Goal: Information Seeking & Learning: Find specific fact

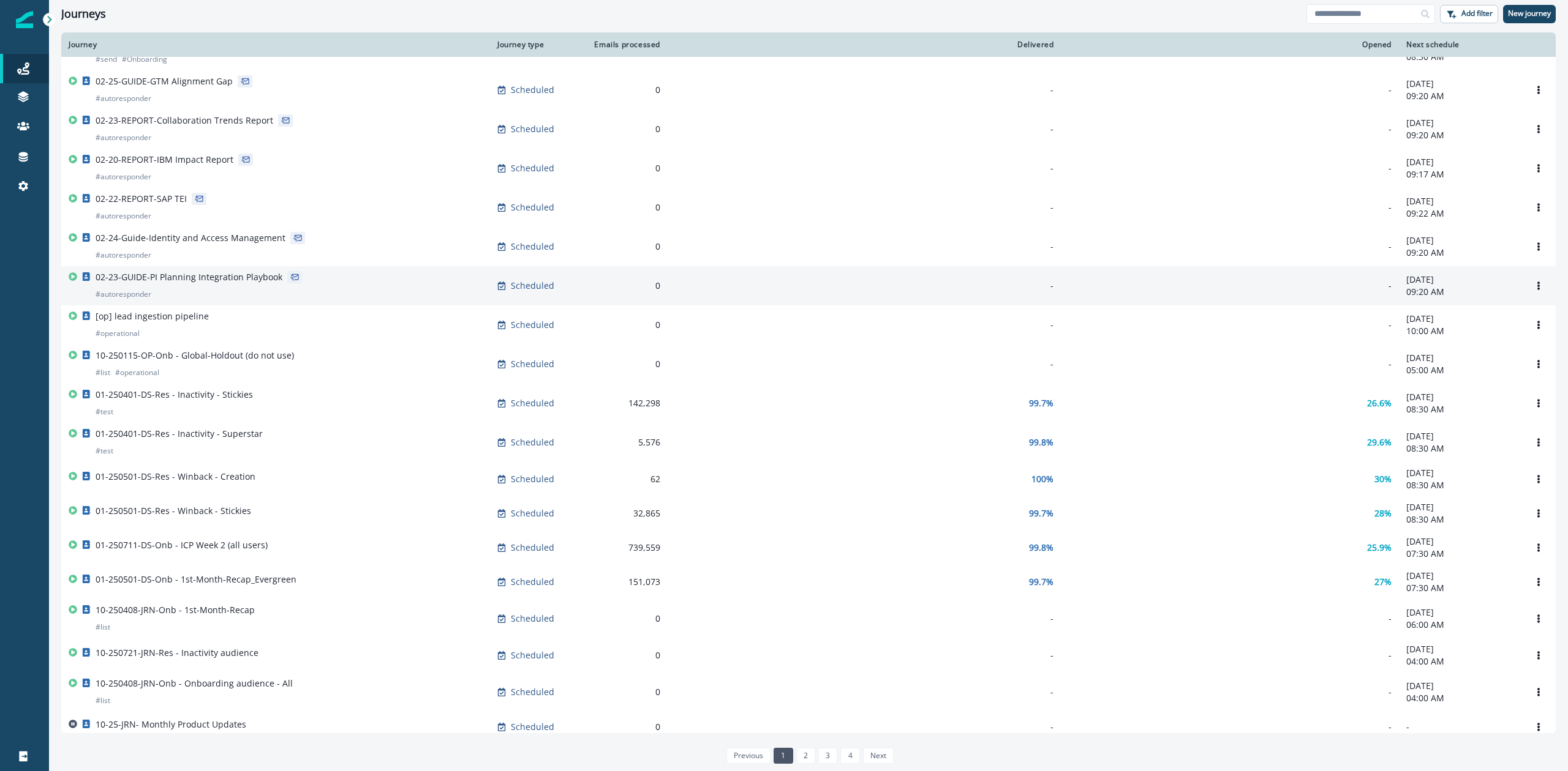
scroll to position [475, 0]
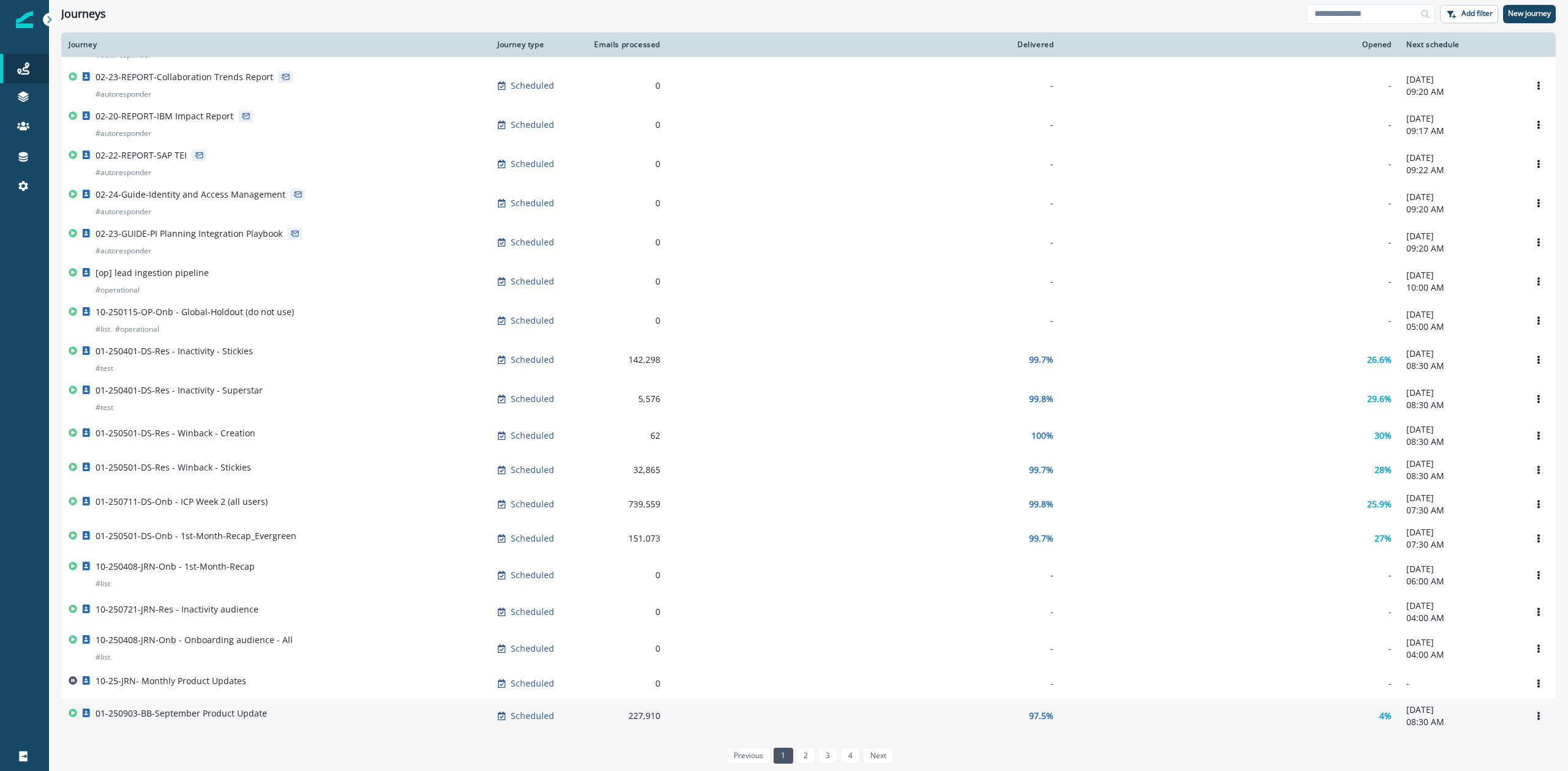
click at [302, 708] on div "01-250903-BB-September Product Update" at bounding box center [275, 716] width 414 height 17
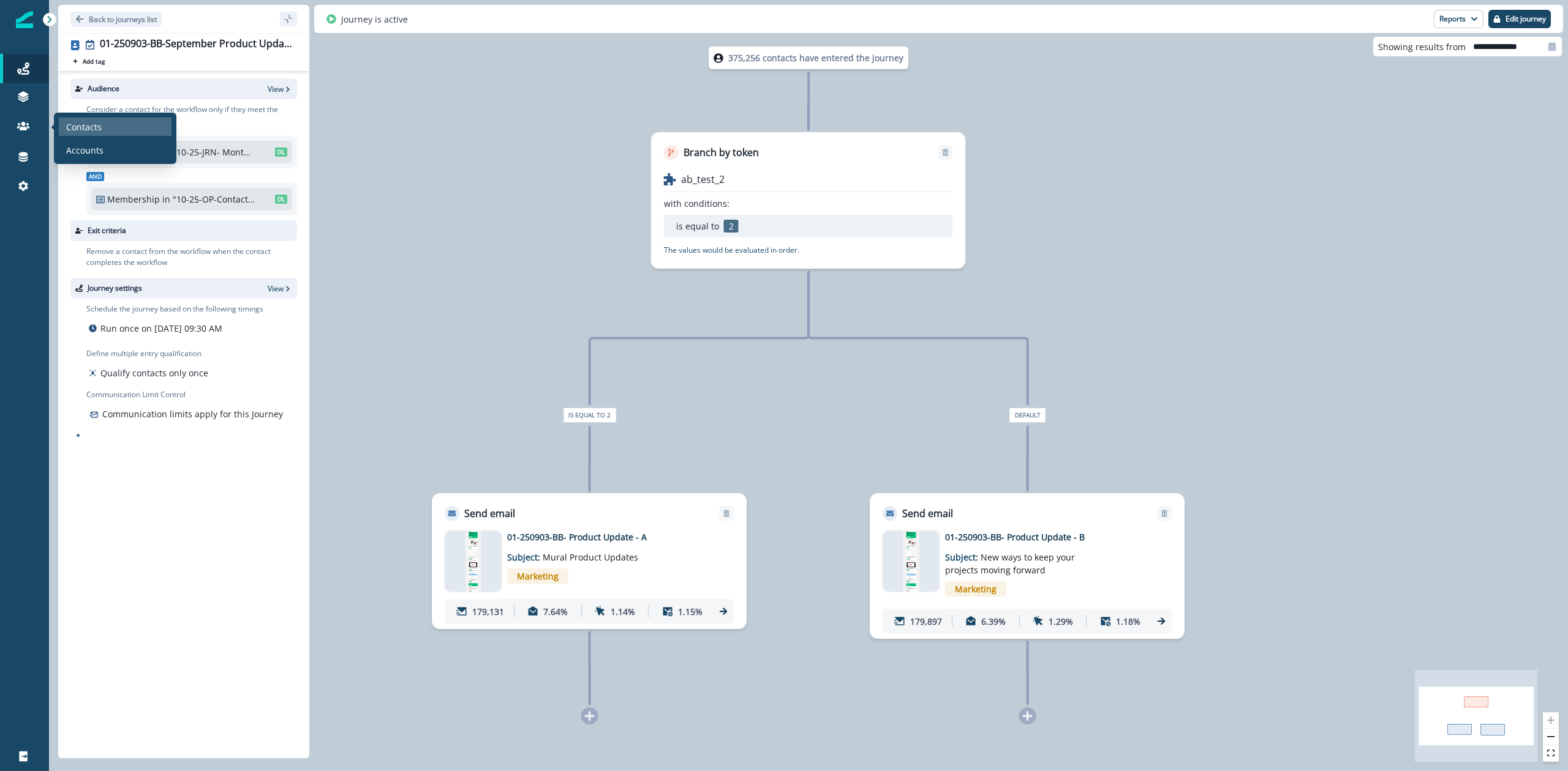
click at [74, 125] on p "Contacts" at bounding box center [84, 127] width 36 height 13
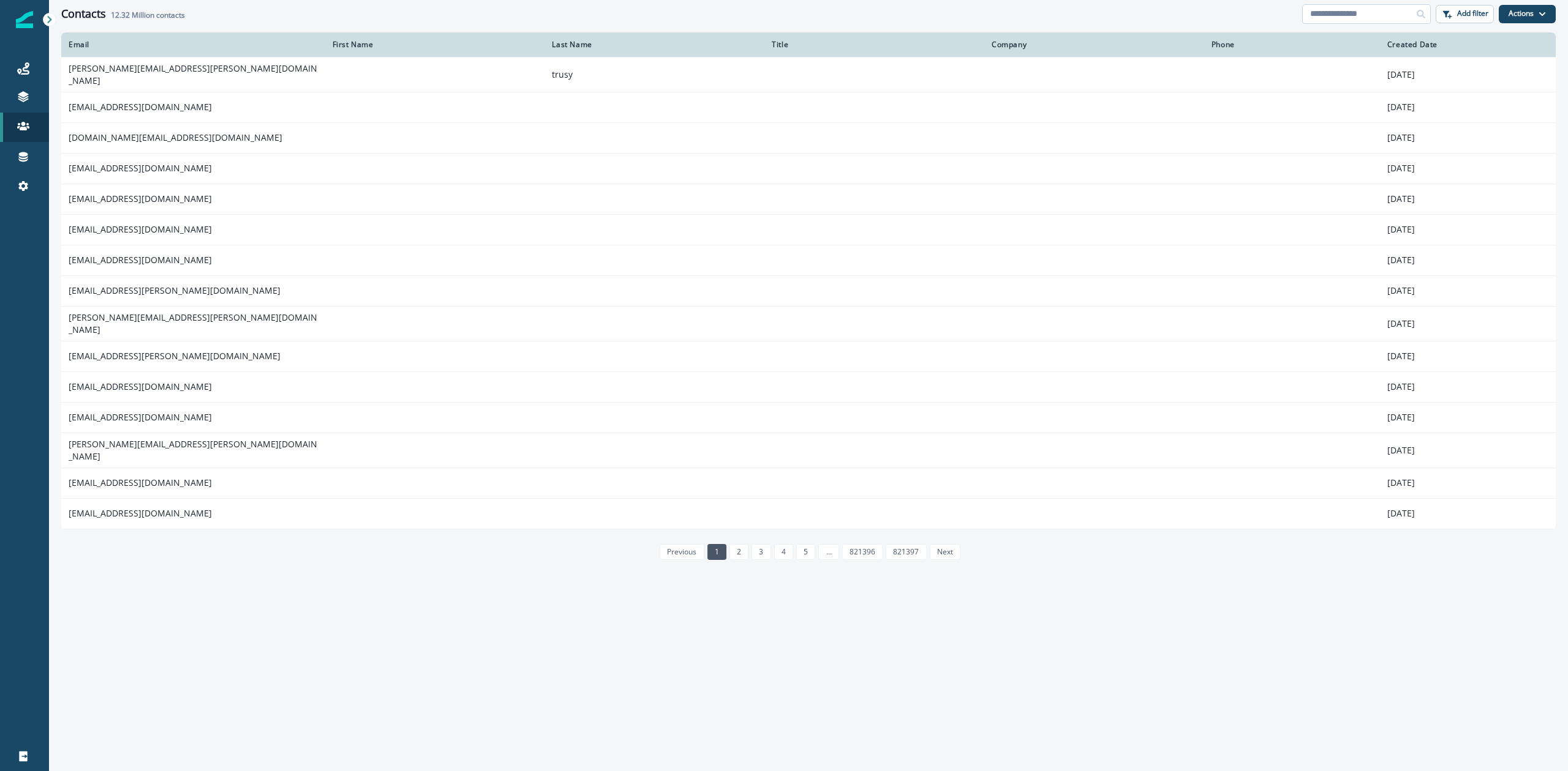
click at [1342, 13] on input at bounding box center [1366, 14] width 129 height 20
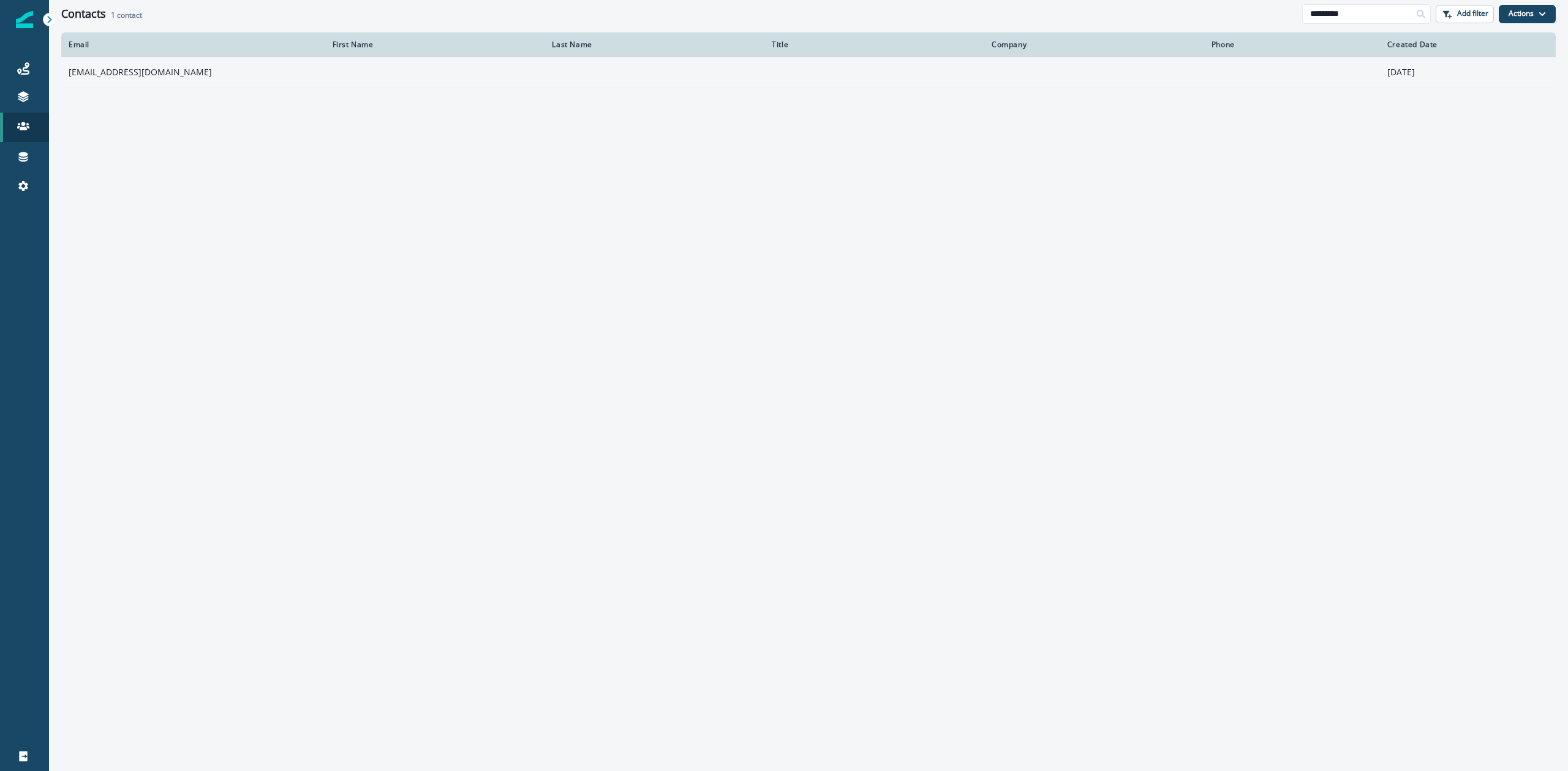
type input "*********"
click at [137, 77] on td "bfinucane@llbean.com" at bounding box center [193, 72] width 264 height 30
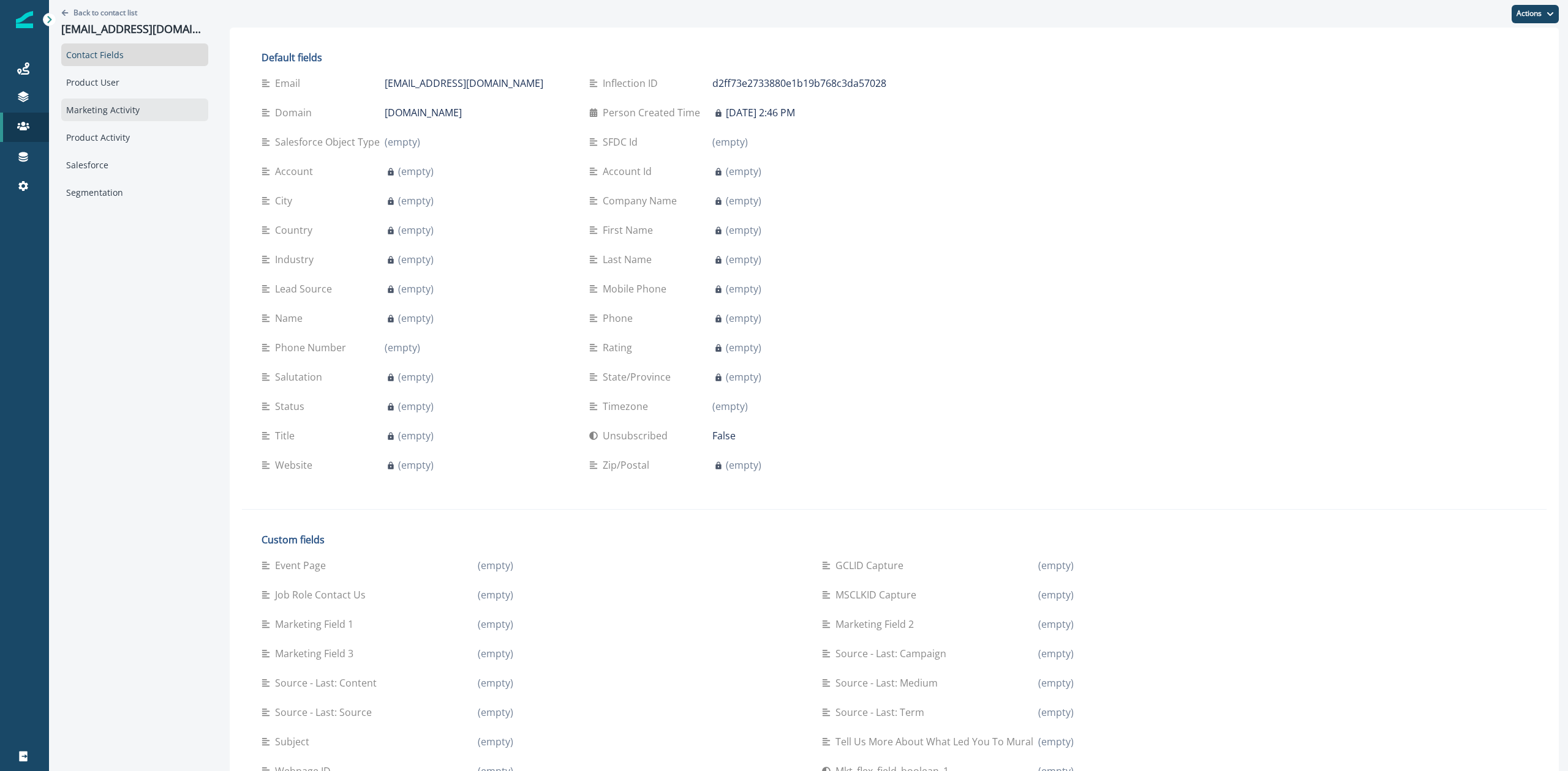
click at [115, 118] on div "Marketing Activity" at bounding box center [135, 109] width 147 height 22
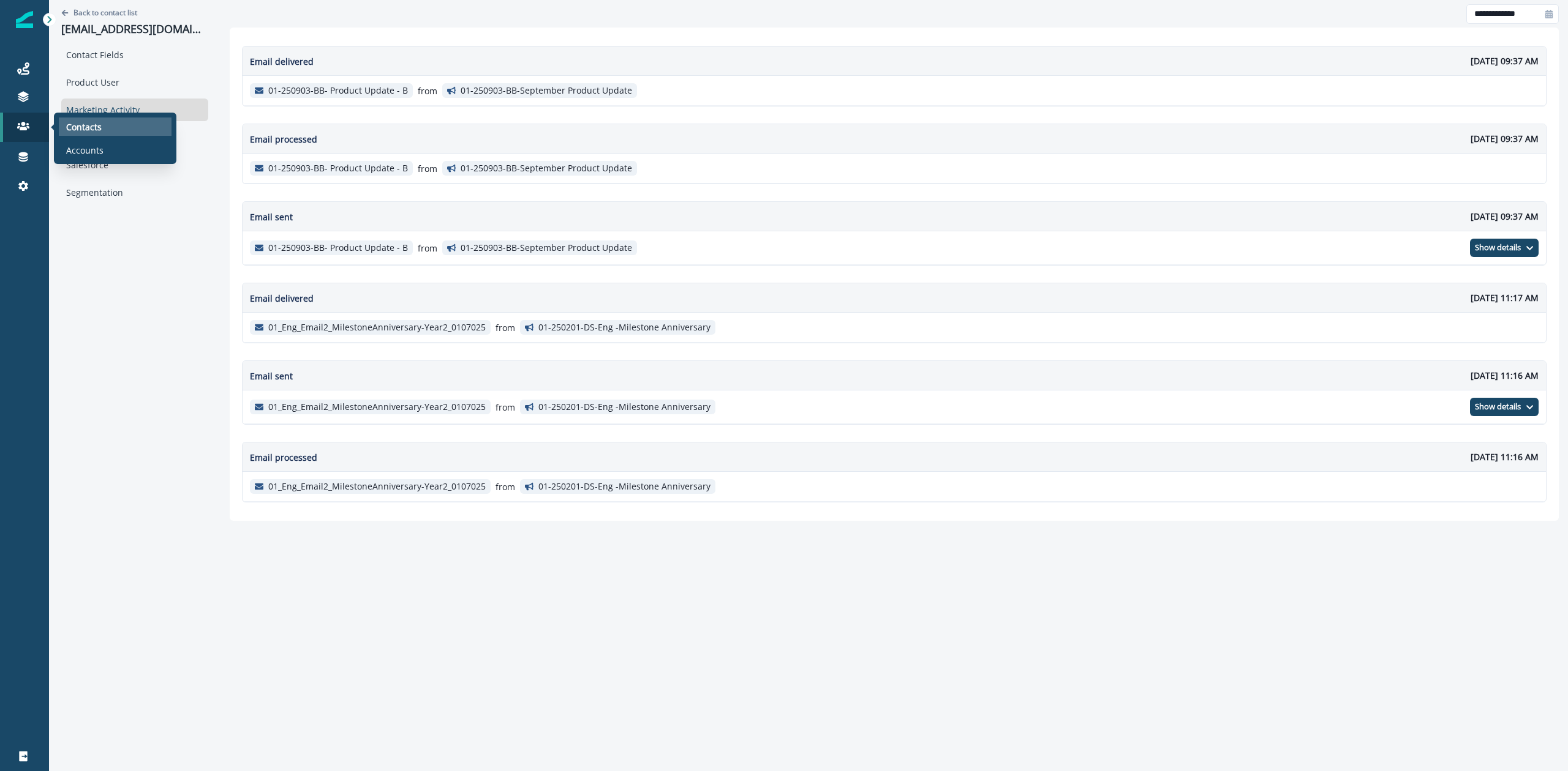
click at [67, 126] on p "Contacts" at bounding box center [84, 127] width 36 height 13
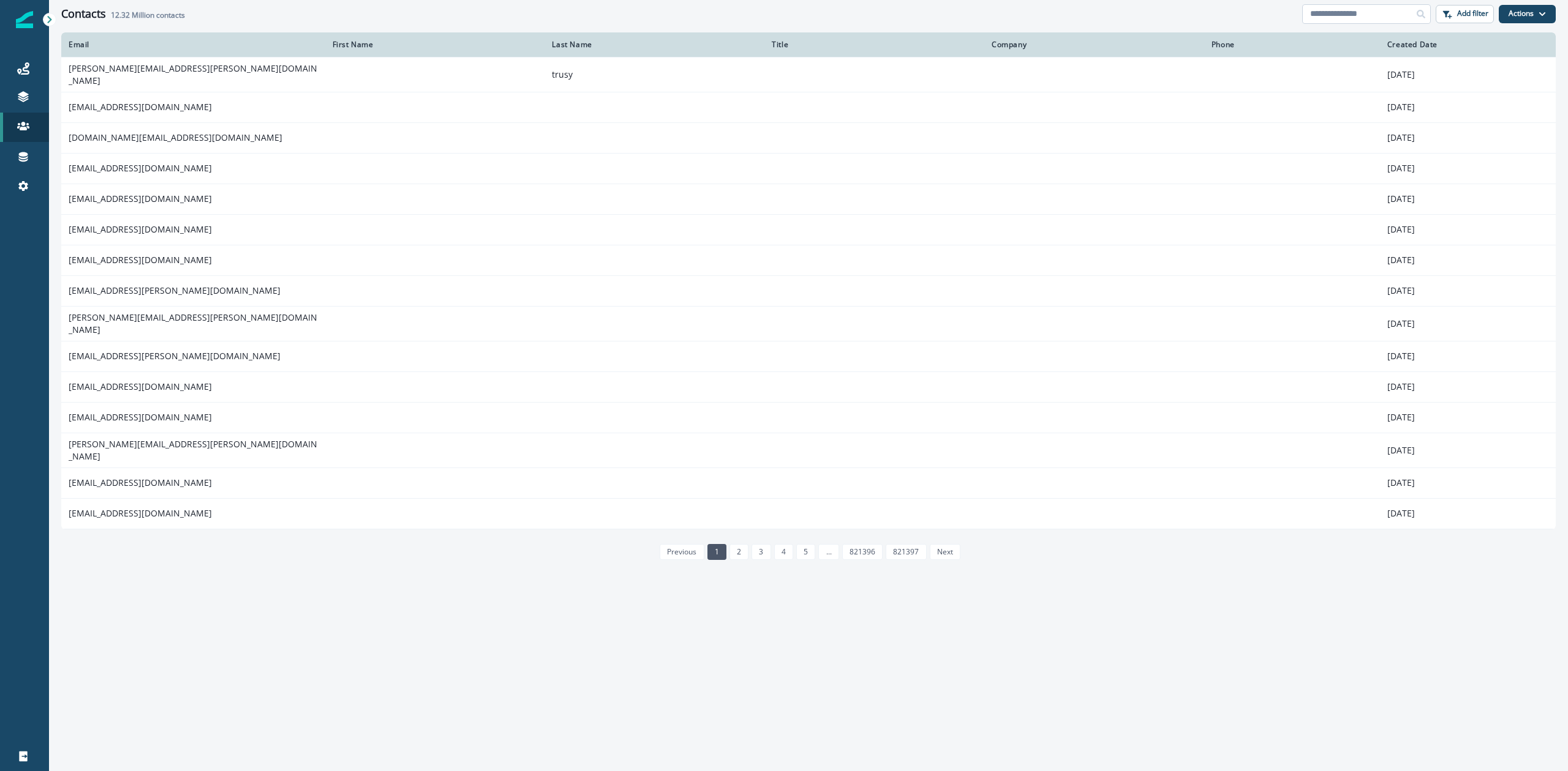
click at [1366, 13] on input at bounding box center [1366, 14] width 129 height 20
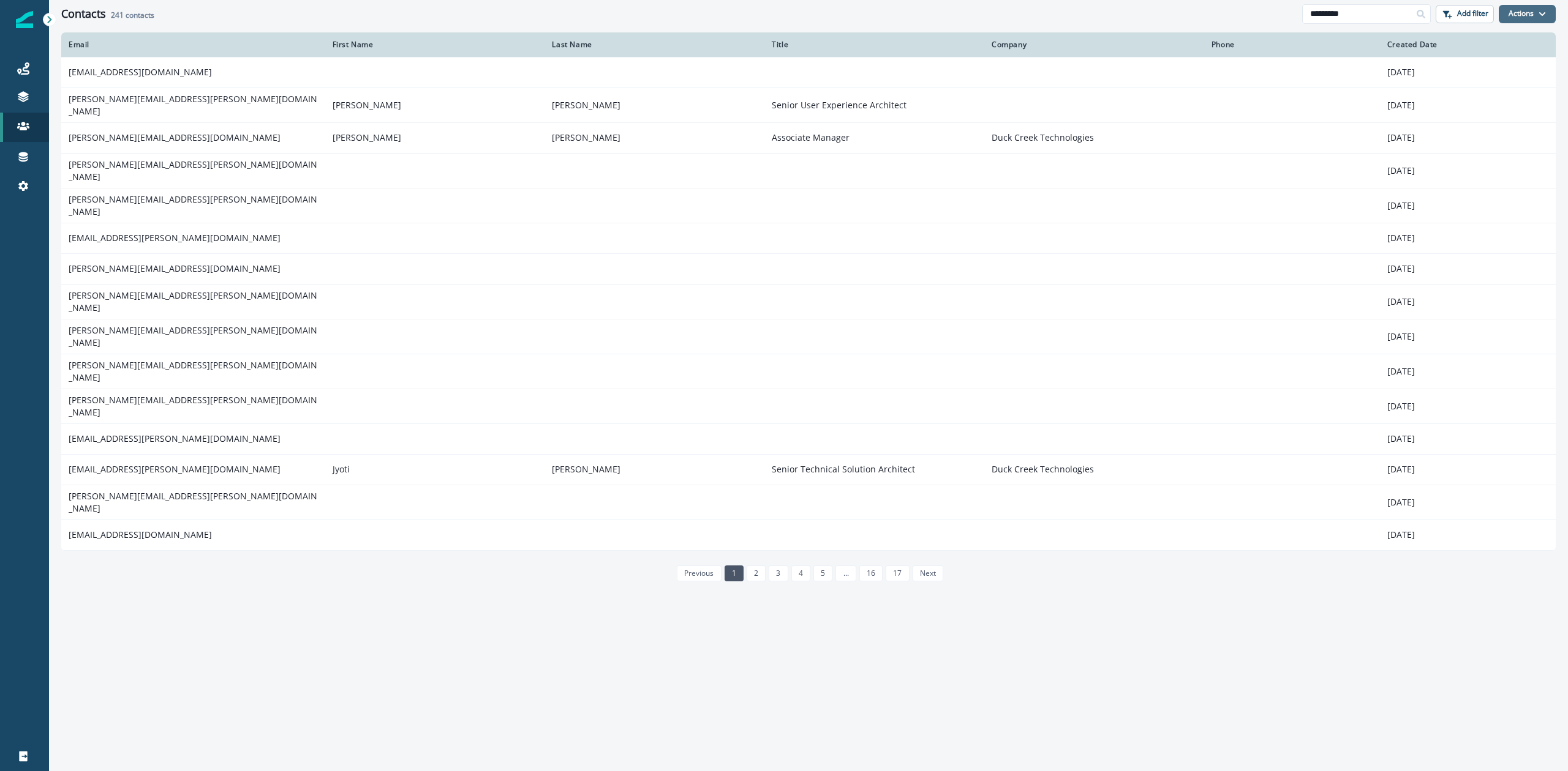
type input "*********"
click at [1532, 15] on button "Actions" at bounding box center [1527, 14] width 57 height 18
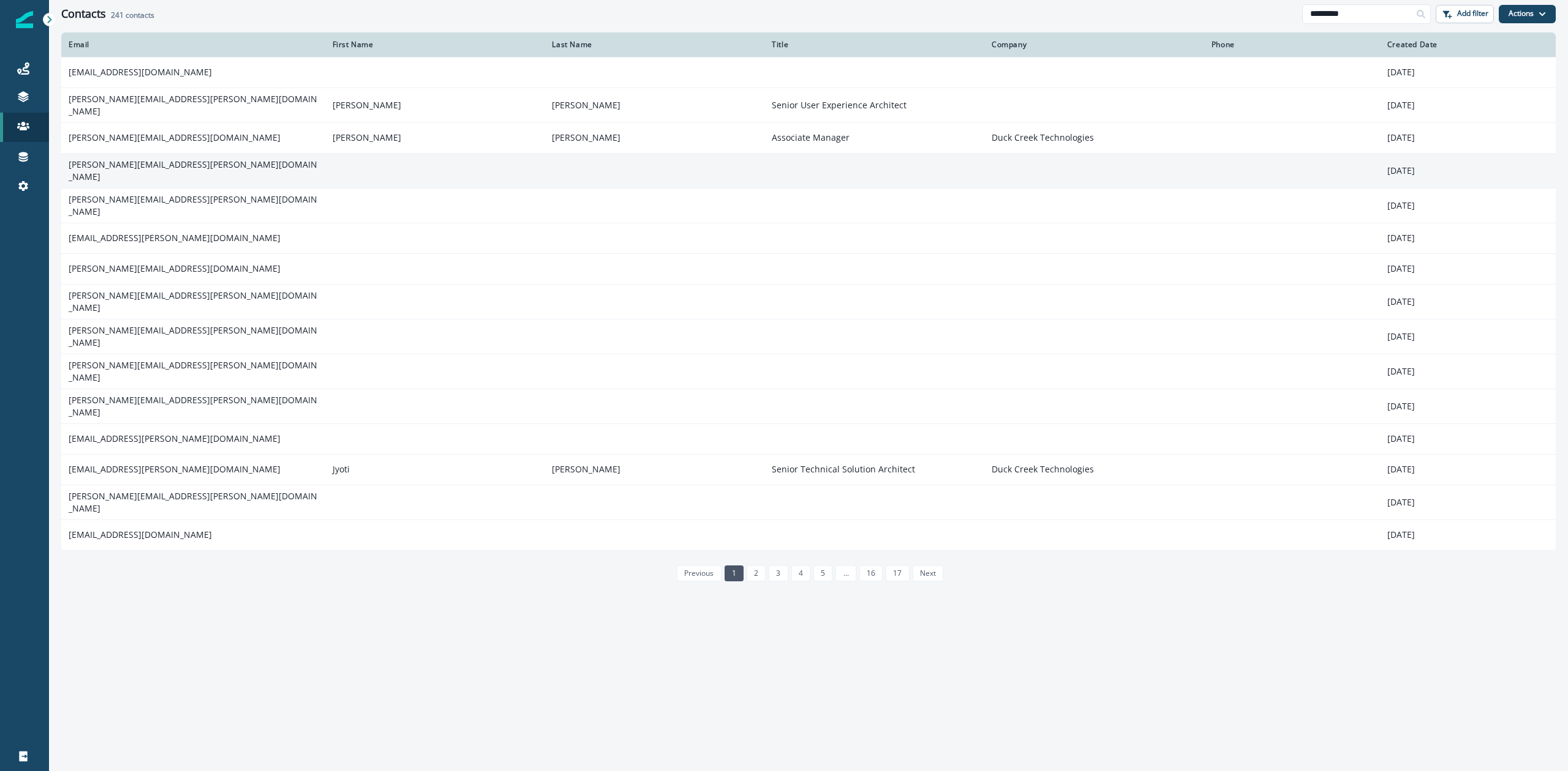
click at [165, 162] on td "colin.moore@duckcreek.com" at bounding box center [193, 170] width 264 height 35
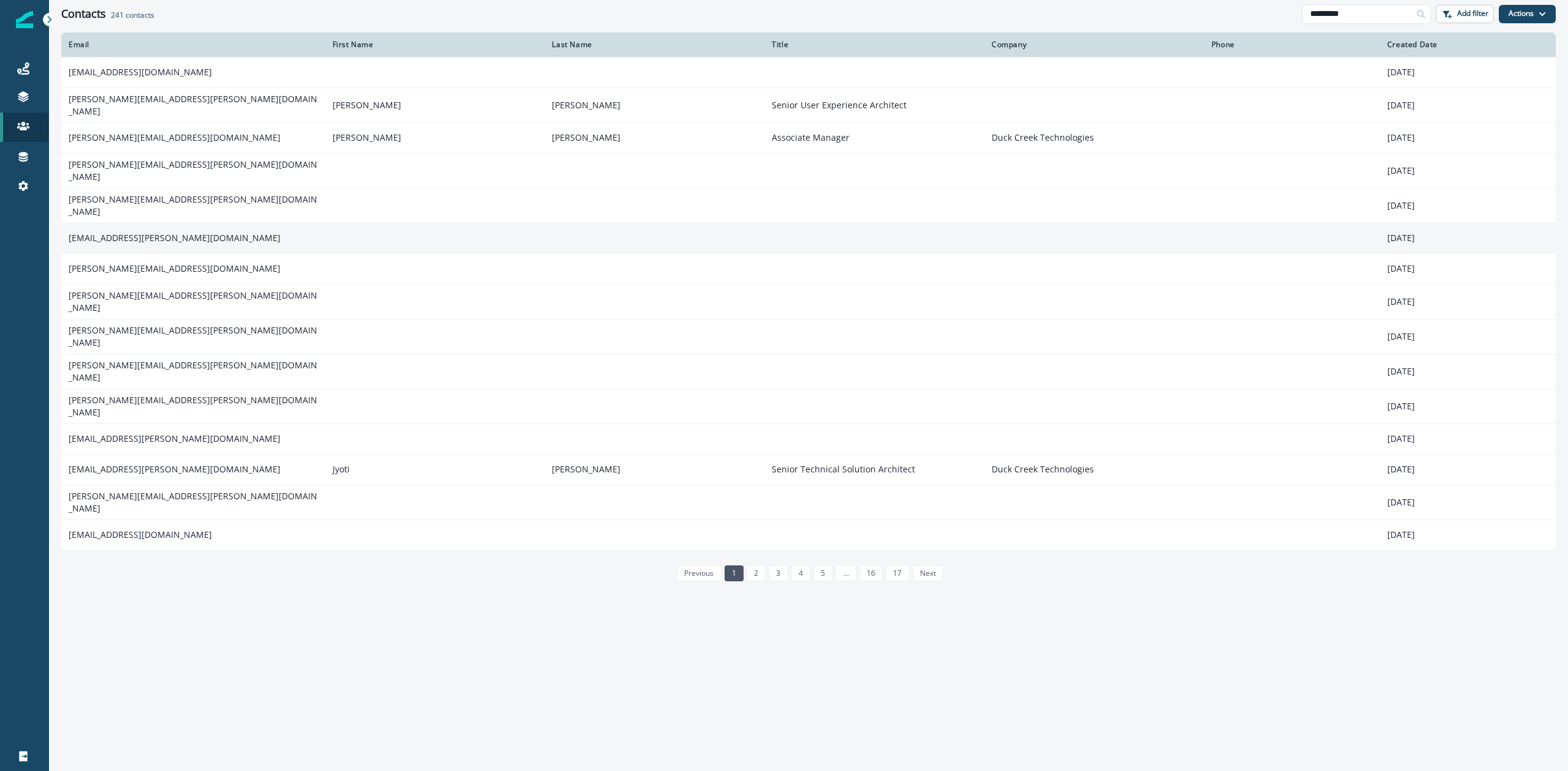
click at [150, 231] on td "rob.foster@duckcreek.com" at bounding box center [193, 238] width 264 height 30
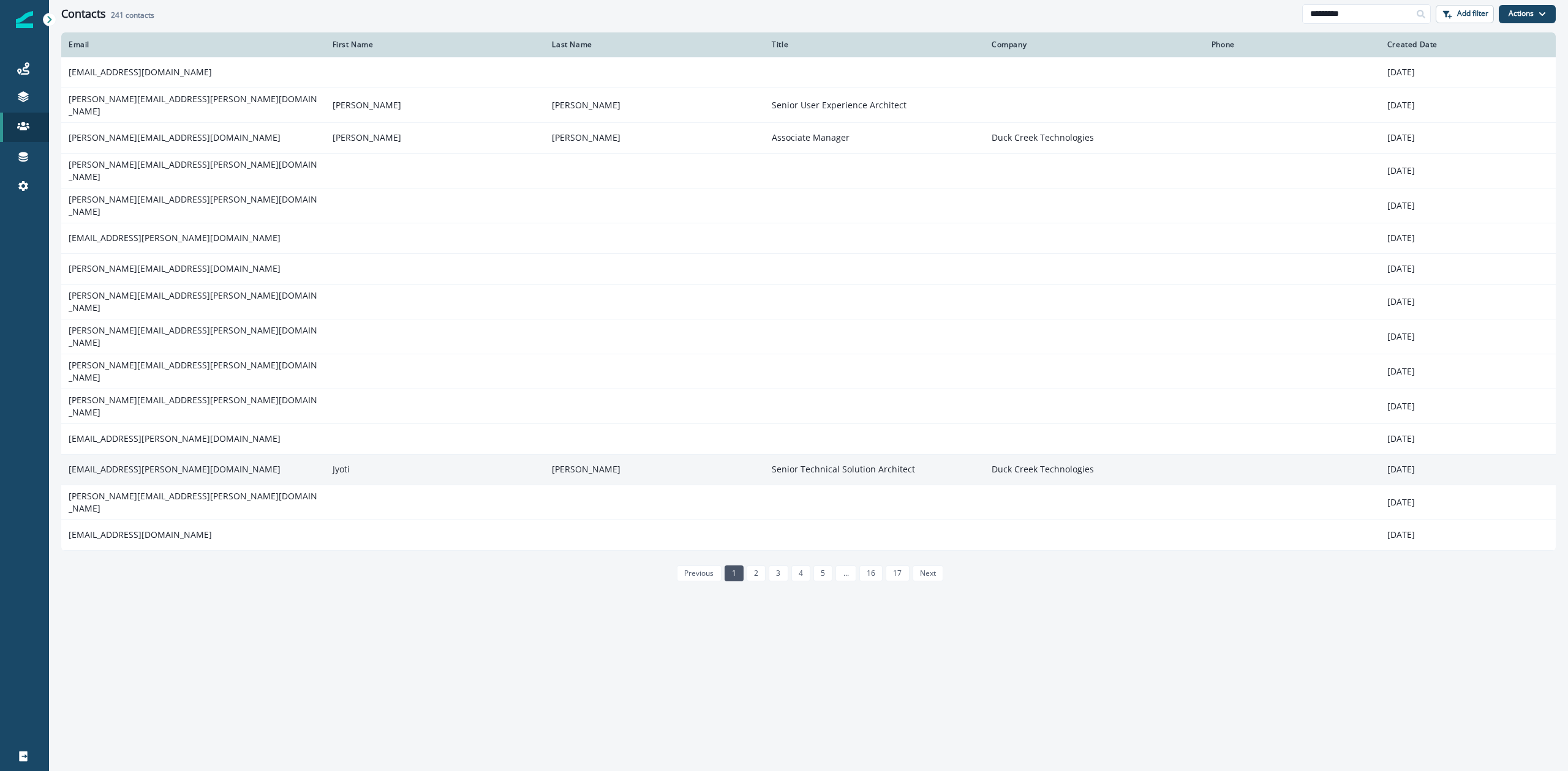
click at [170, 454] on td "[EMAIL_ADDRESS][PERSON_NAME][DOMAIN_NAME]" at bounding box center [193, 470] width 264 height 30
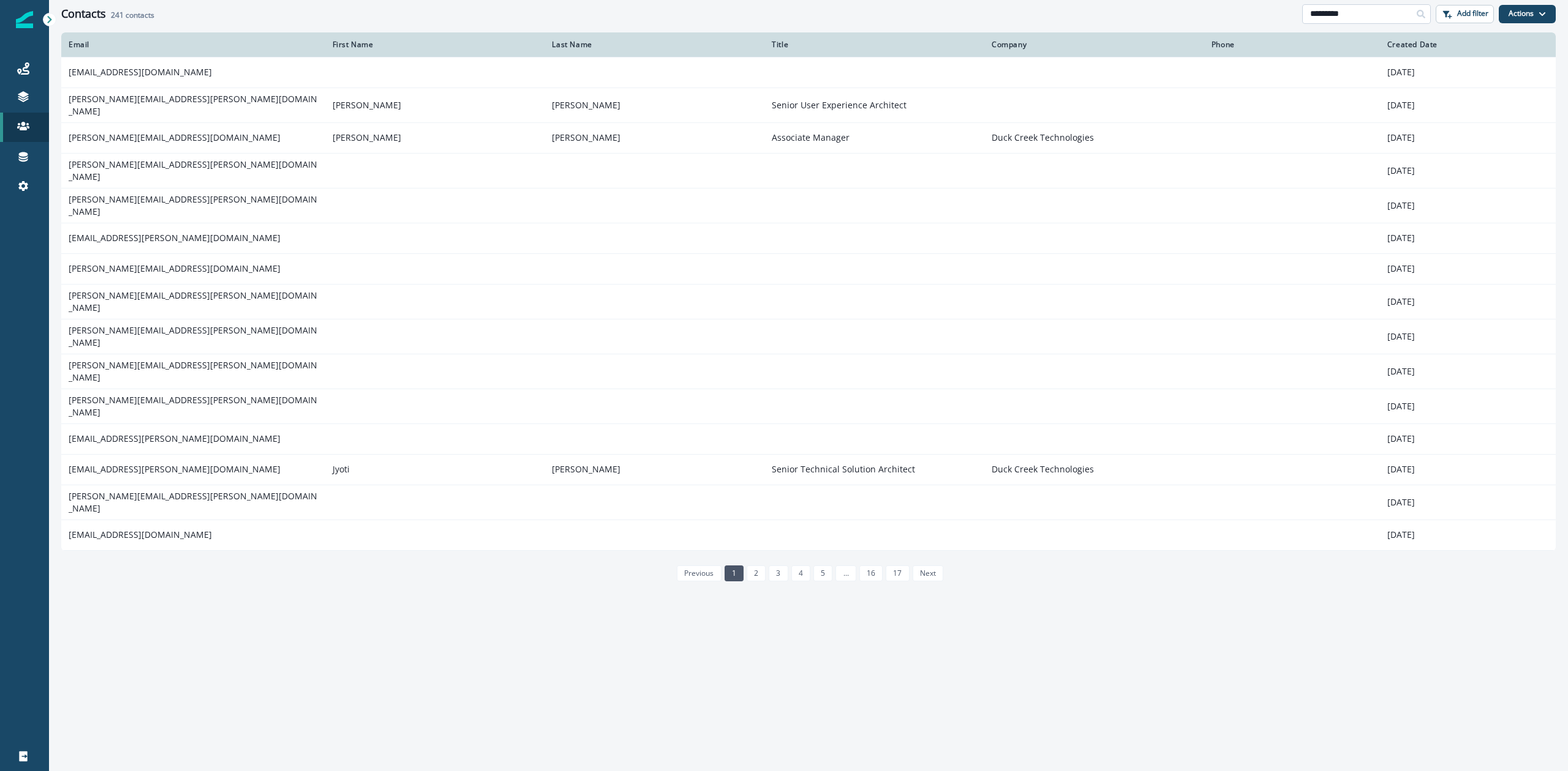
click at [1375, 15] on input "*********" at bounding box center [1366, 14] width 129 height 20
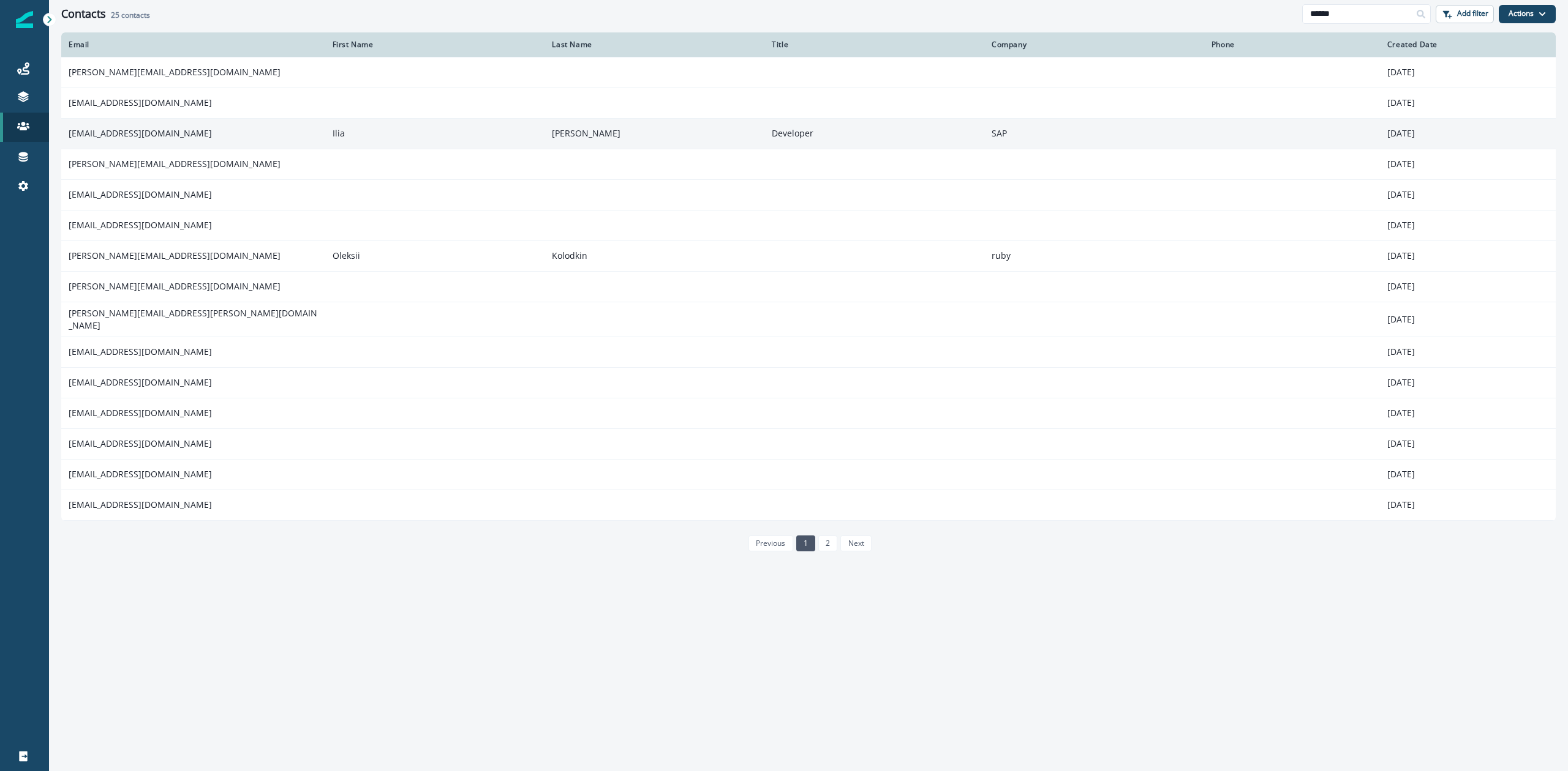
type input "******"
click at [121, 136] on td "i.kolotov@sap.com" at bounding box center [193, 133] width 264 height 30
click at [158, 131] on td "i.kolotov@sap.com" at bounding box center [193, 133] width 264 height 30
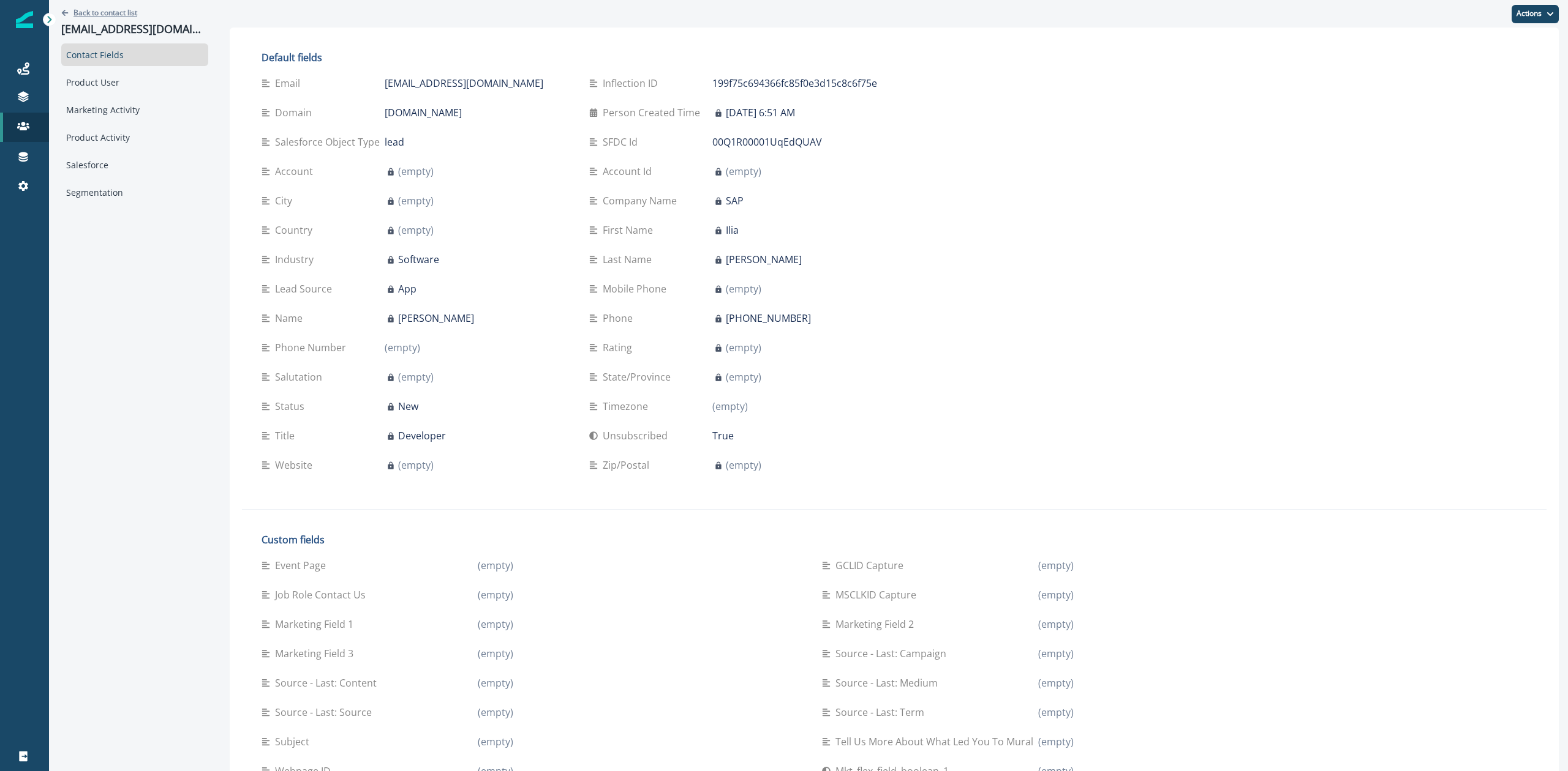
click at [89, 11] on p "Back to contact list" at bounding box center [105, 13] width 64 height 11
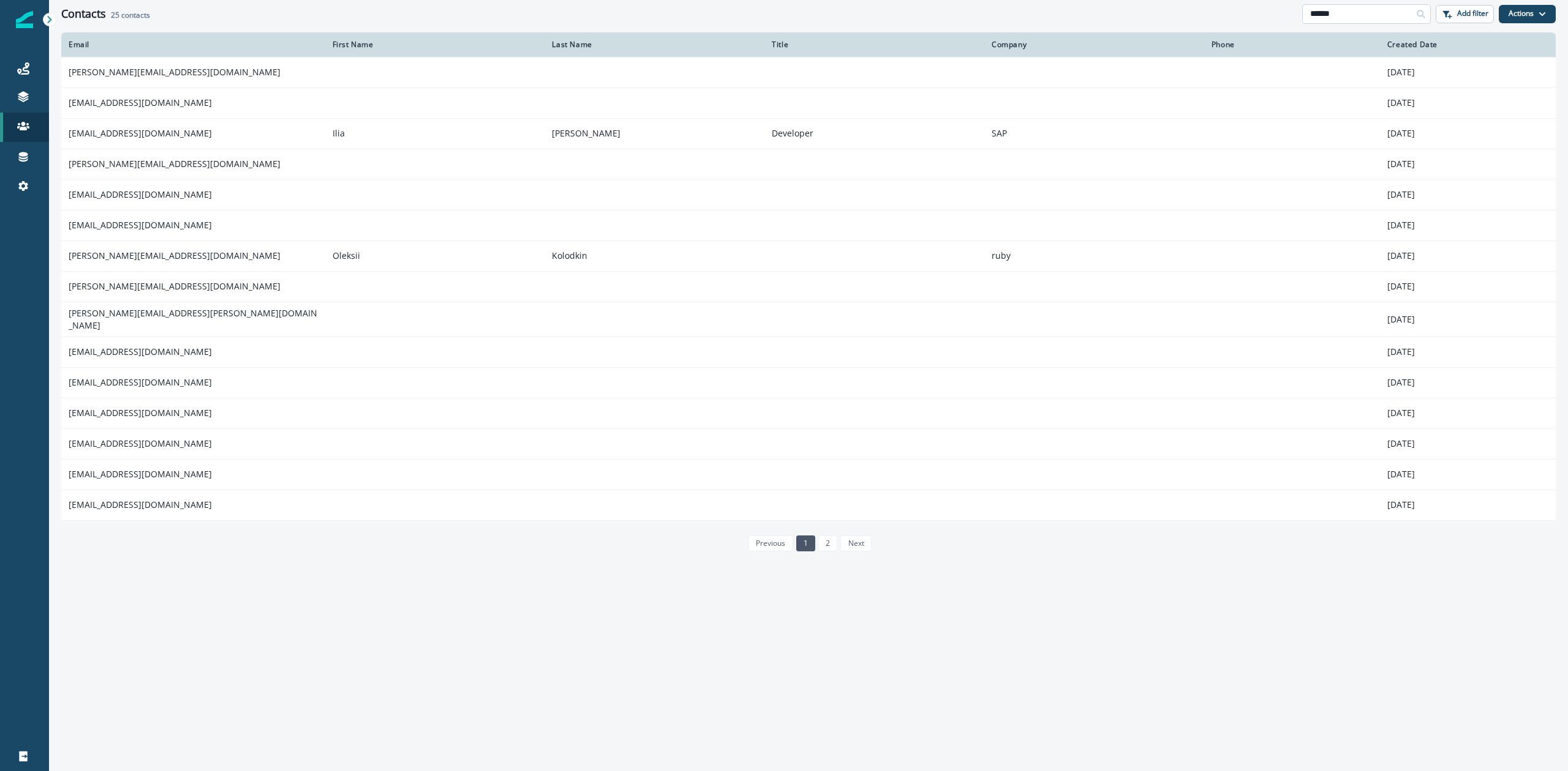
click at [1345, 15] on input "******" at bounding box center [1366, 14] width 129 height 20
type input "*********"
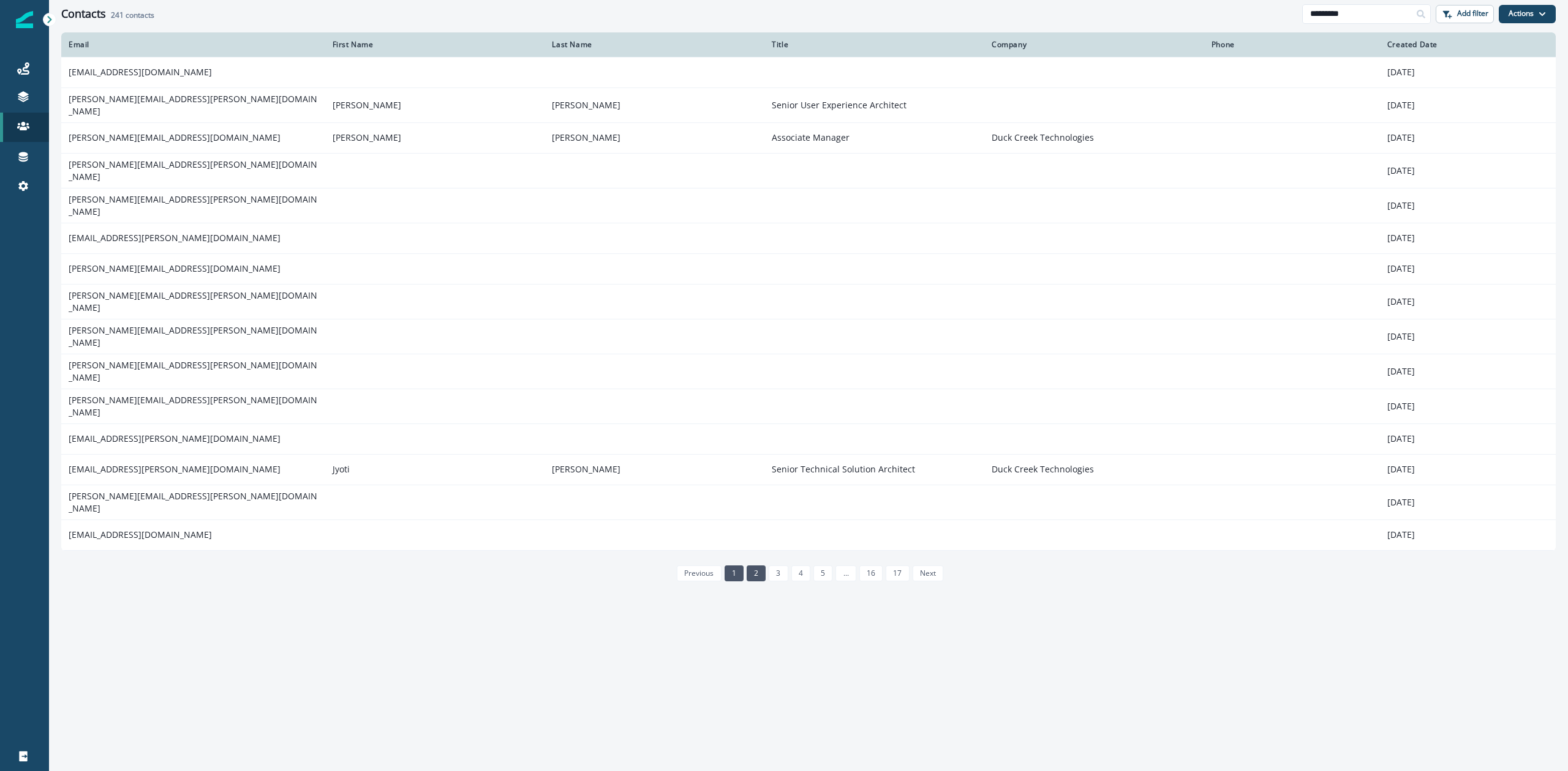
click at [760, 566] on link "2" at bounding box center [756, 574] width 19 height 16
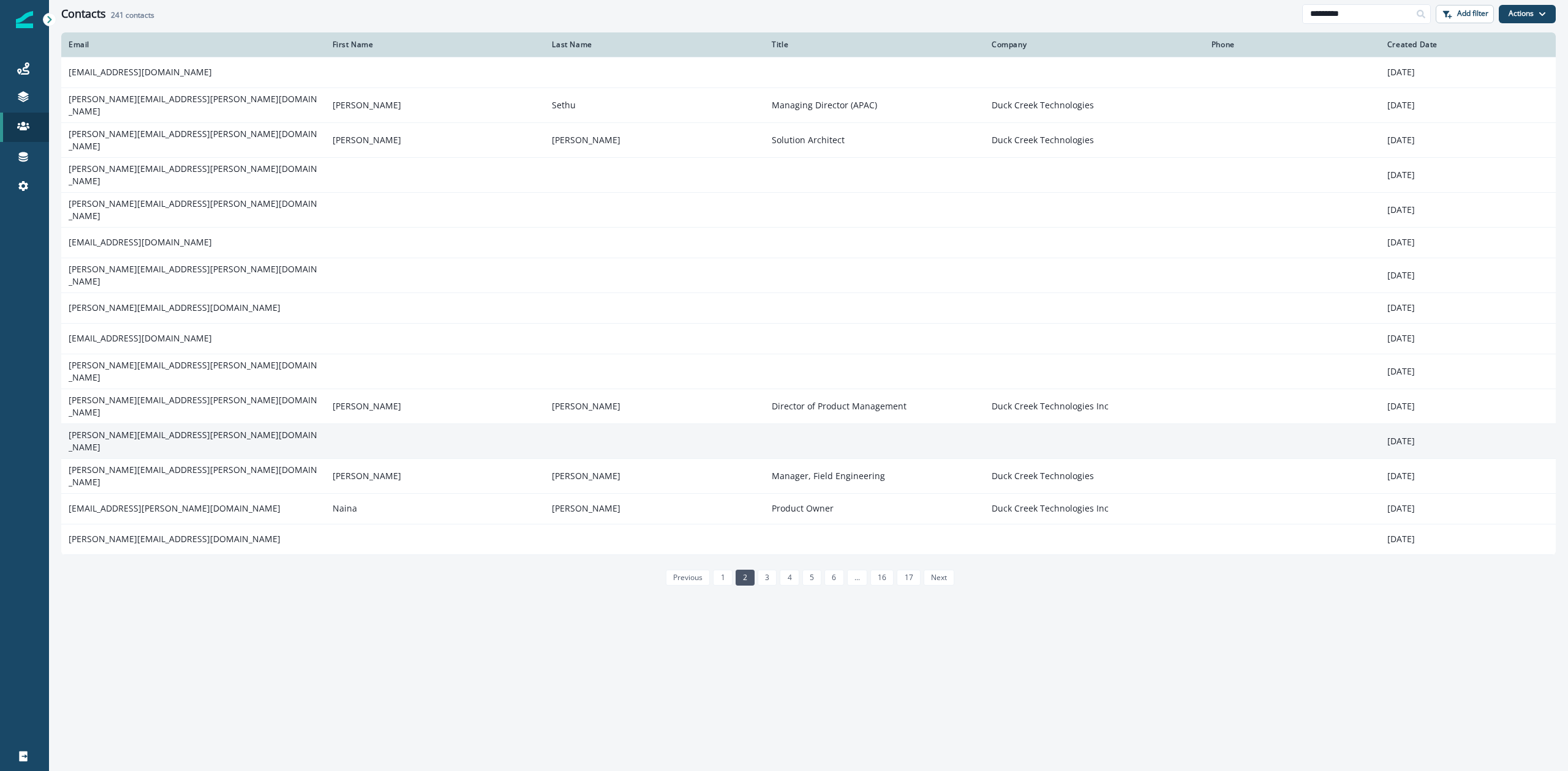
click at [165, 423] on td "sarah.e.cranston@duckcreek.com" at bounding box center [193, 441] width 264 height 35
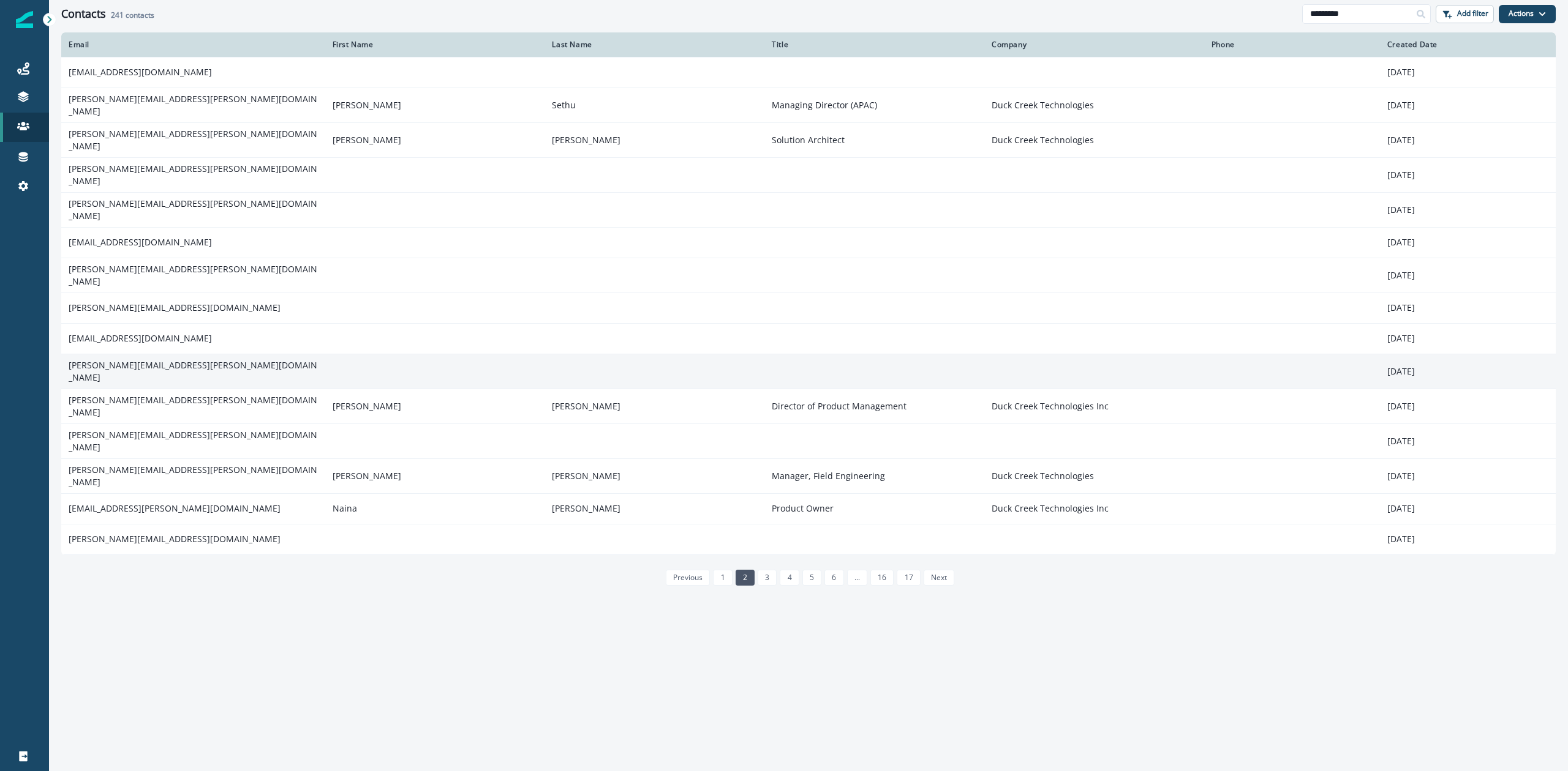
click at [162, 354] on td "mike.mcgrew@duckcreek.com" at bounding box center [193, 371] width 264 height 35
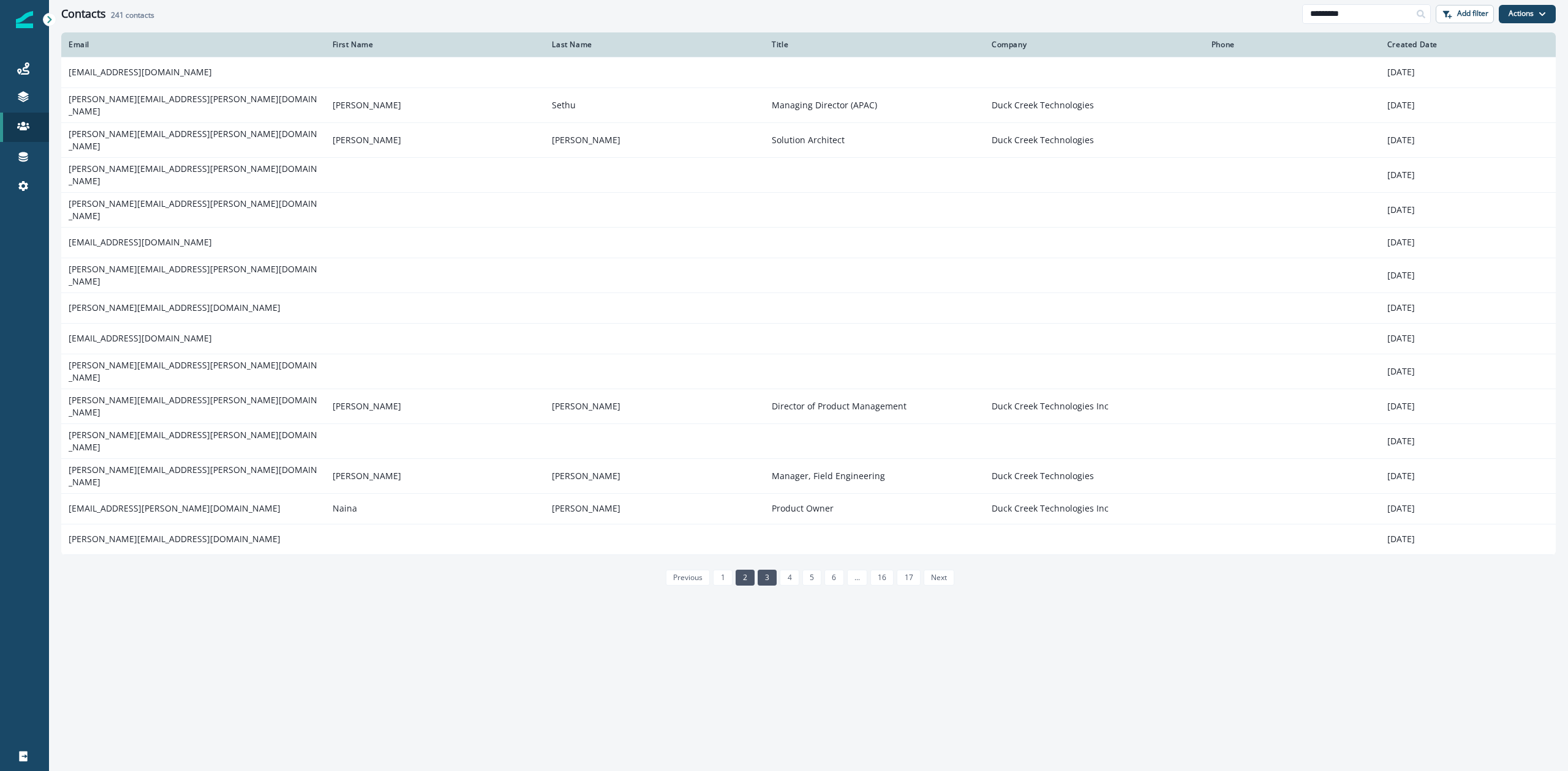
click at [768, 570] on link "3" at bounding box center [767, 578] width 19 height 16
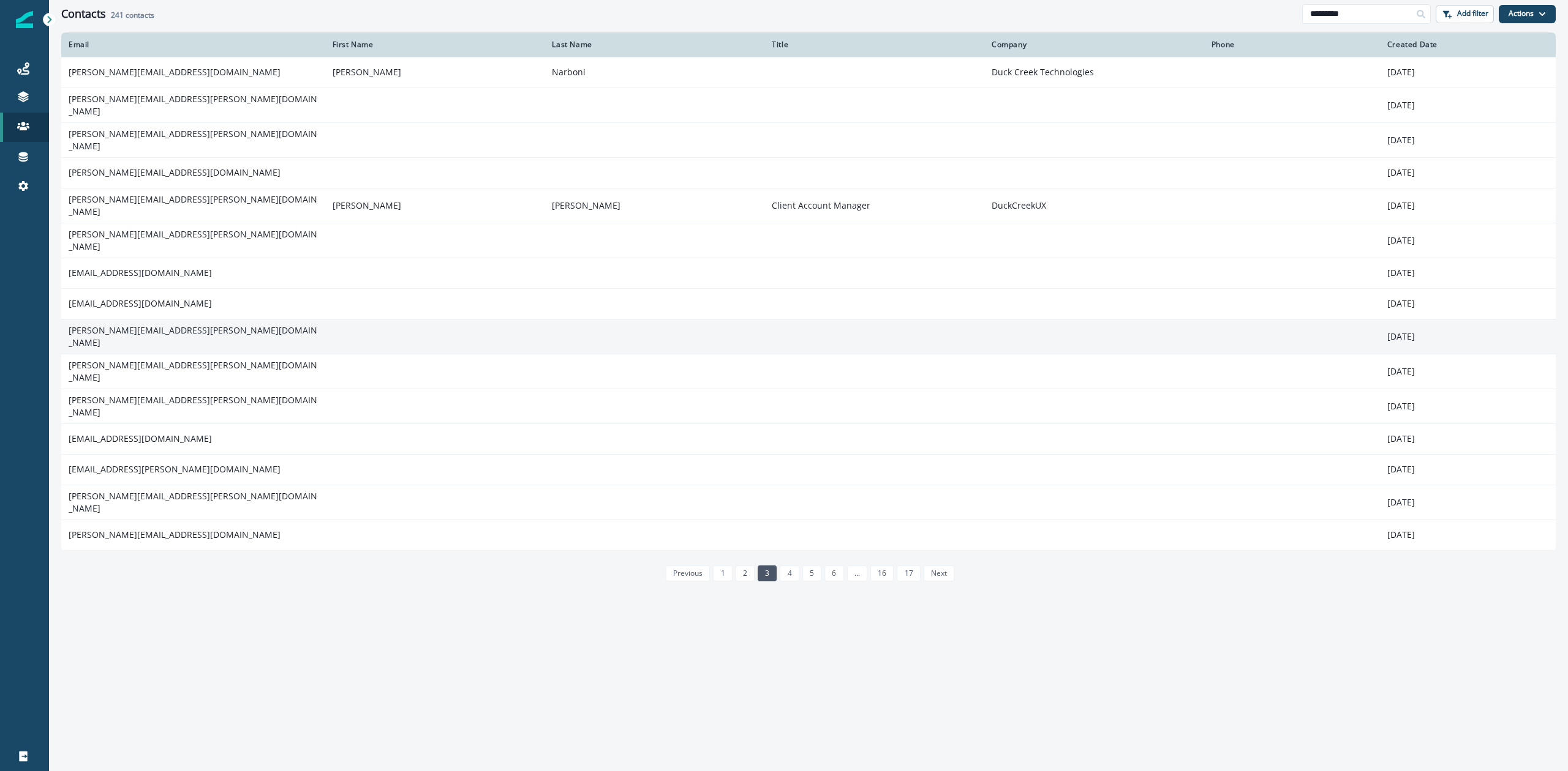
click at [91, 319] on td "[PERSON_NAME][EMAIL_ADDRESS][PERSON_NAME][DOMAIN_NAME]" at bounding box center [193, 336] width 264 height 35
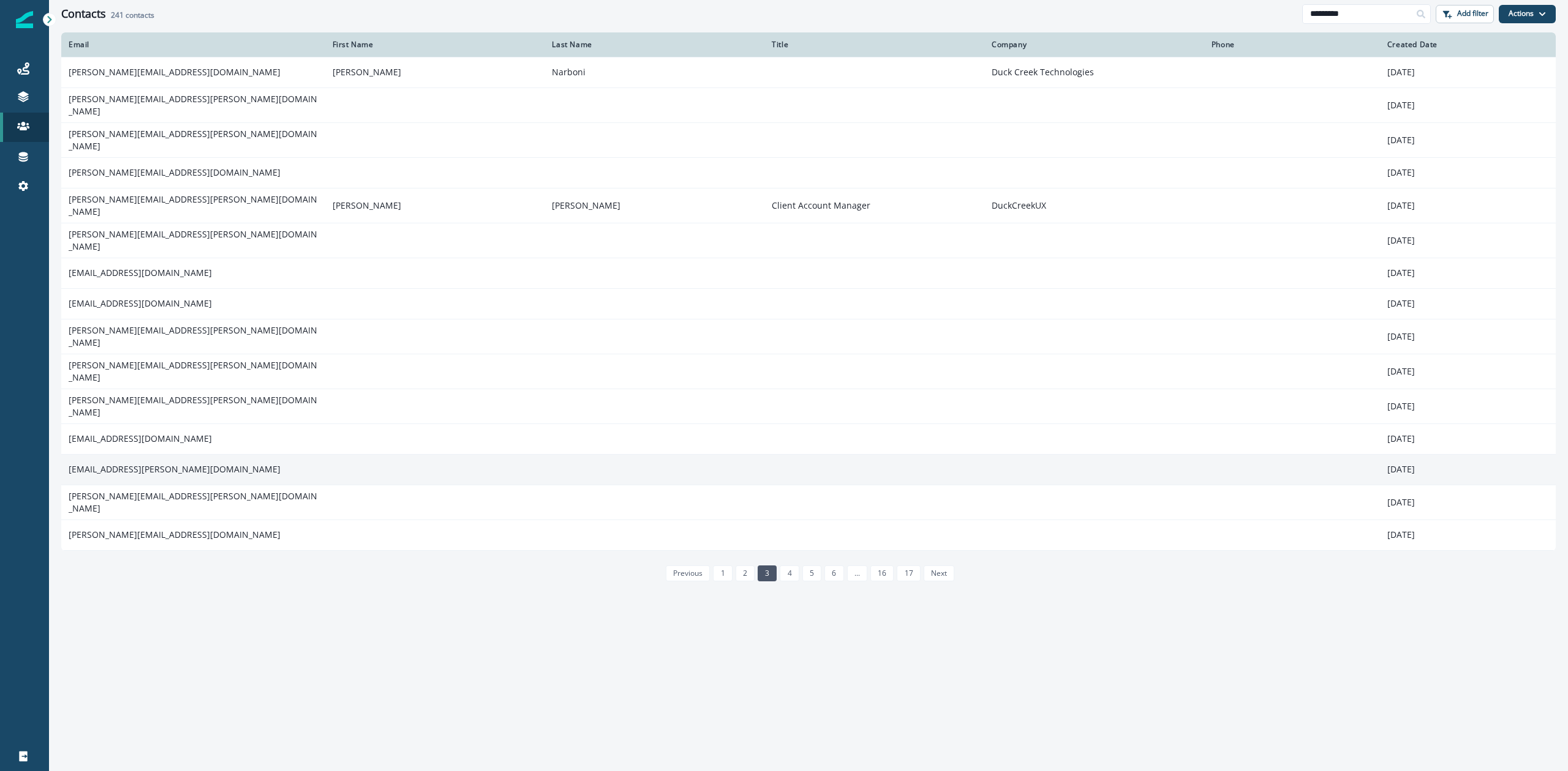
click at [175, 454] on td "vinaya.ambadekar@duckcreek.com" at bounding box center [193, 470] width 264 height 30
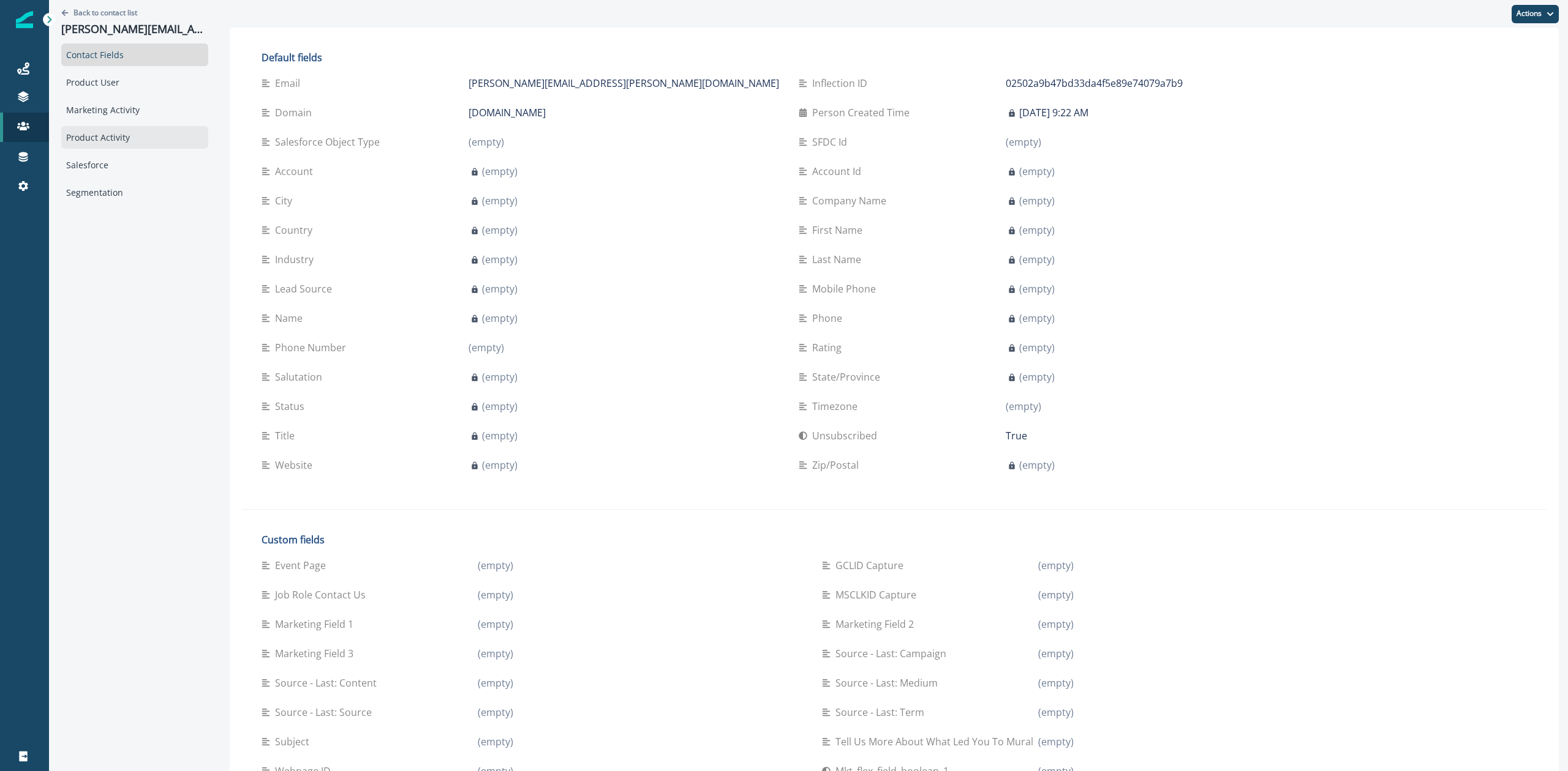
click at [104, 131] on div "Product Activity" at bounding box center [135, 137] width 147 height 22
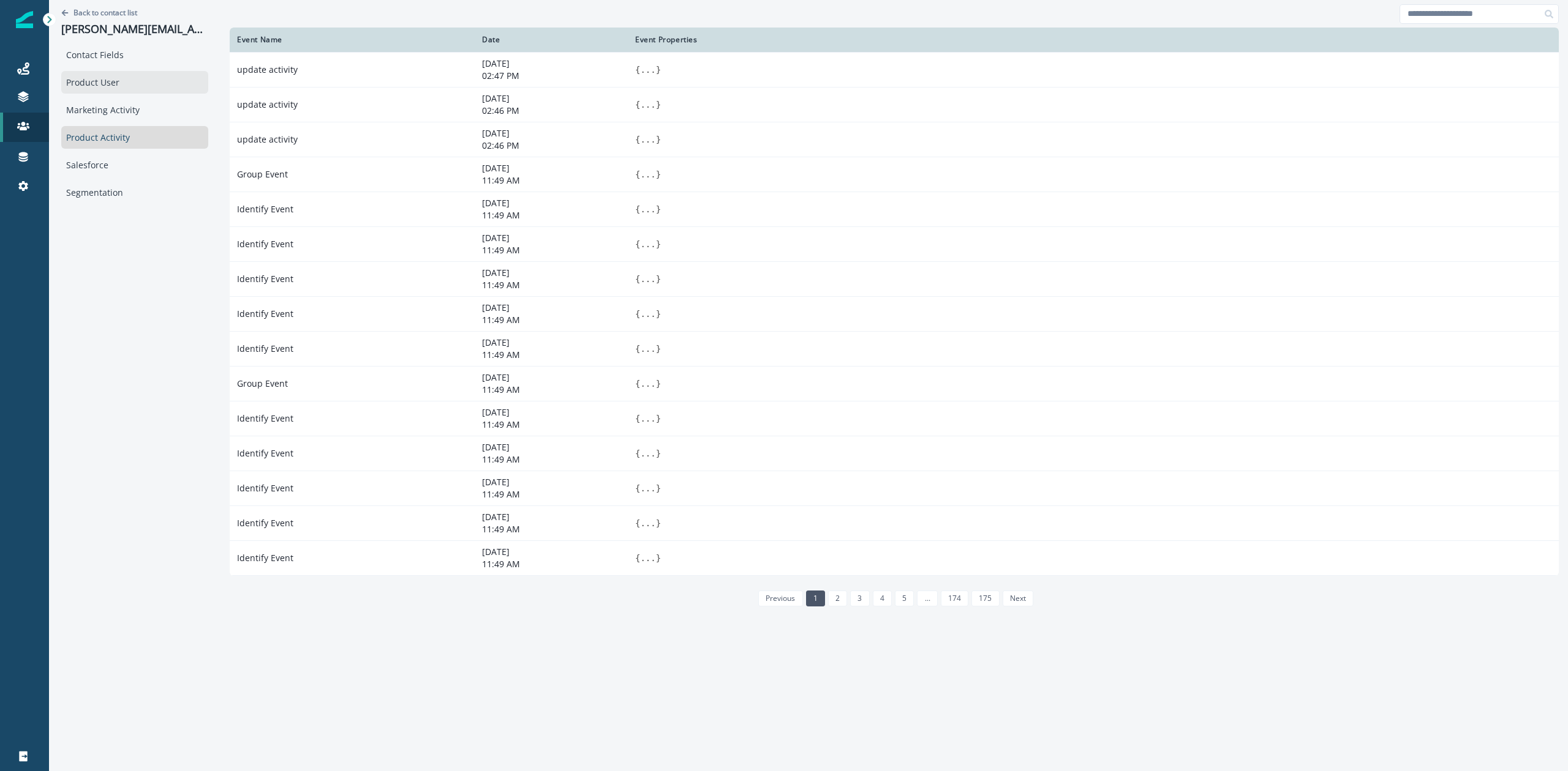
click at [101, 84] on div "Product User" at bounding box center [135, 82] width 147 height 22
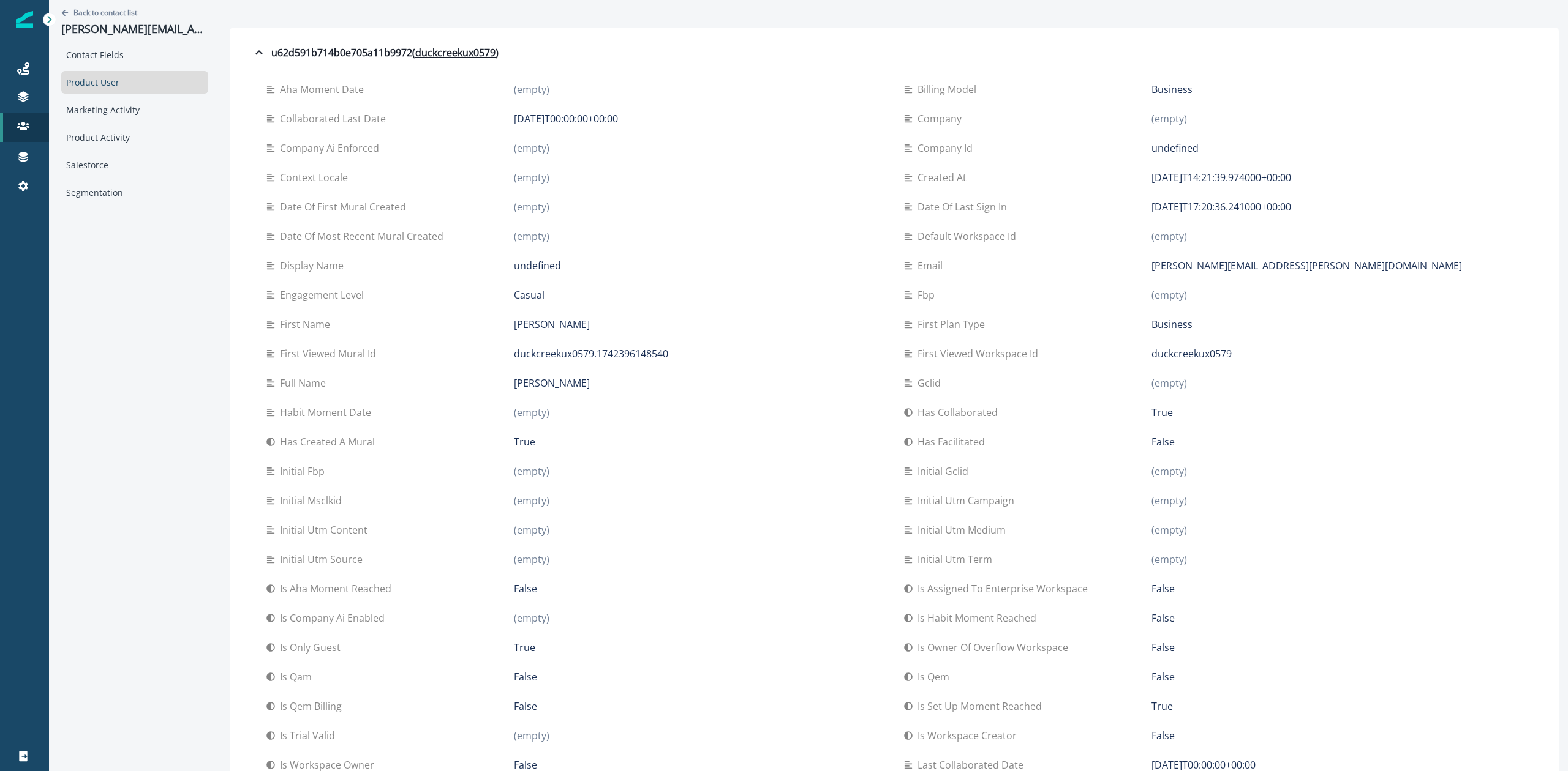
click at [746, 352] on div "duckcreekux0579.1742396148540" at bounding box center [700, 354] width 371 height 15
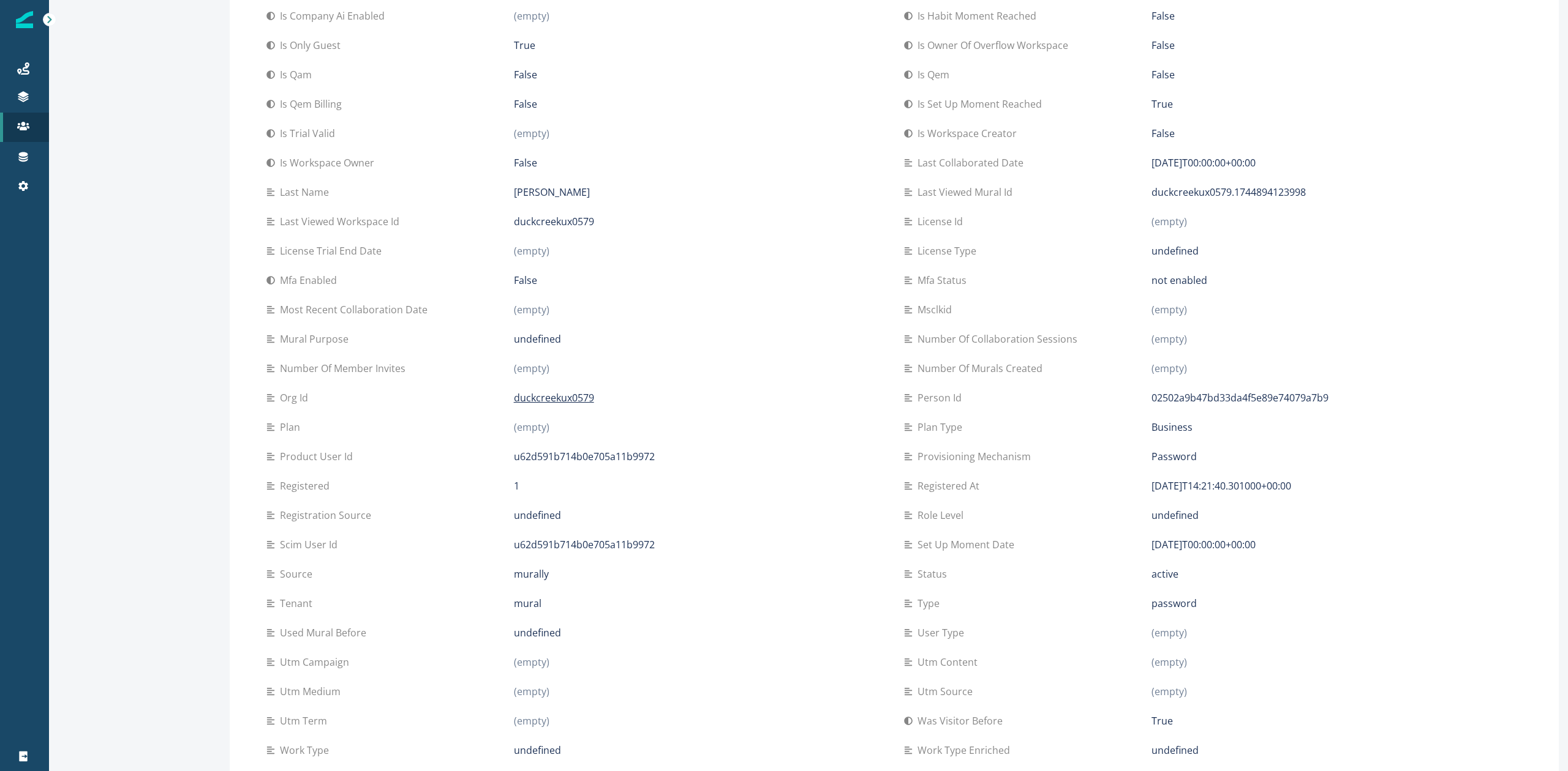
scroll to position [652, 0]
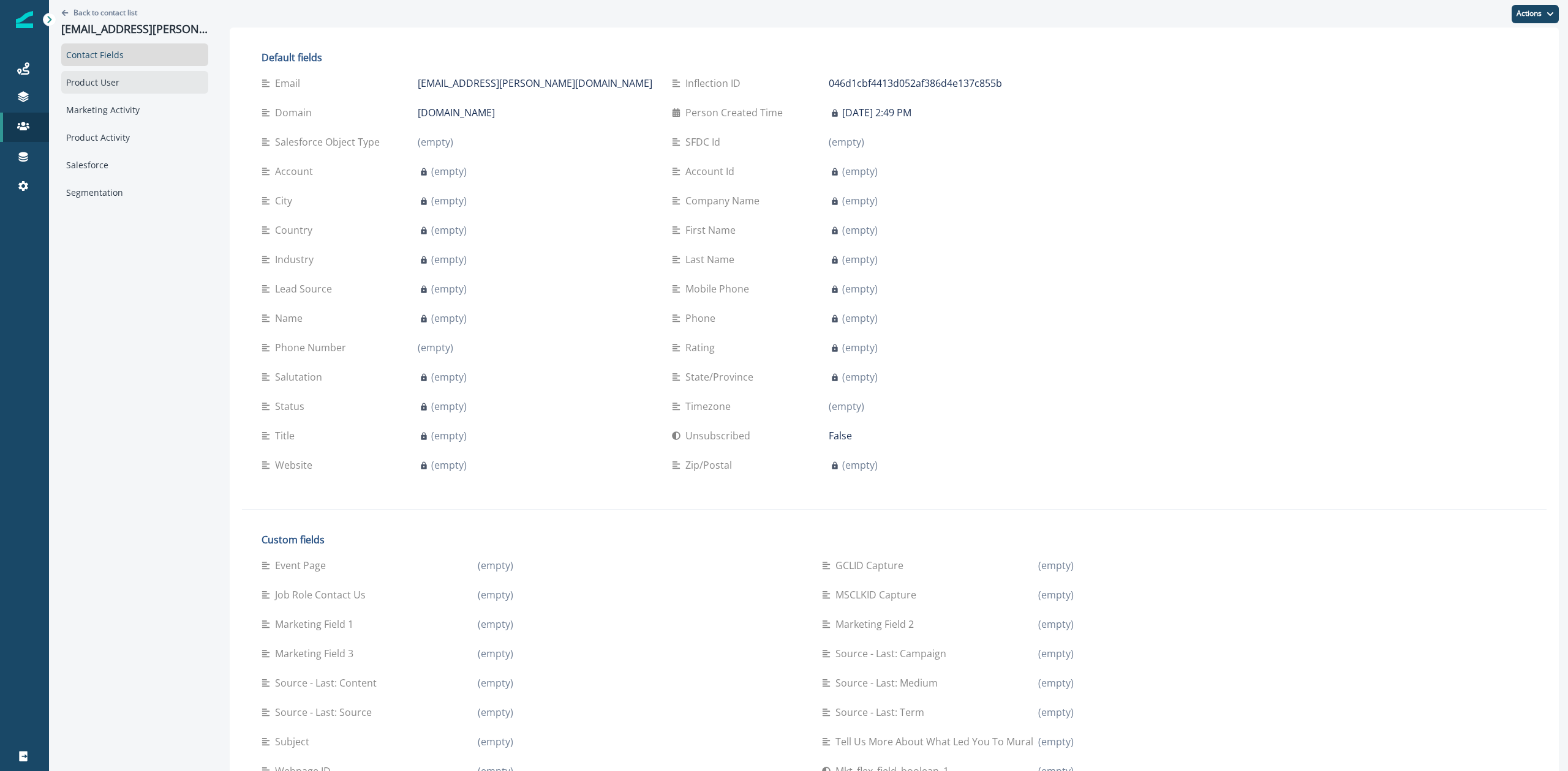
click at [112, 82] on div "Product User" at bounding box center [135, 82] width 147 height 22
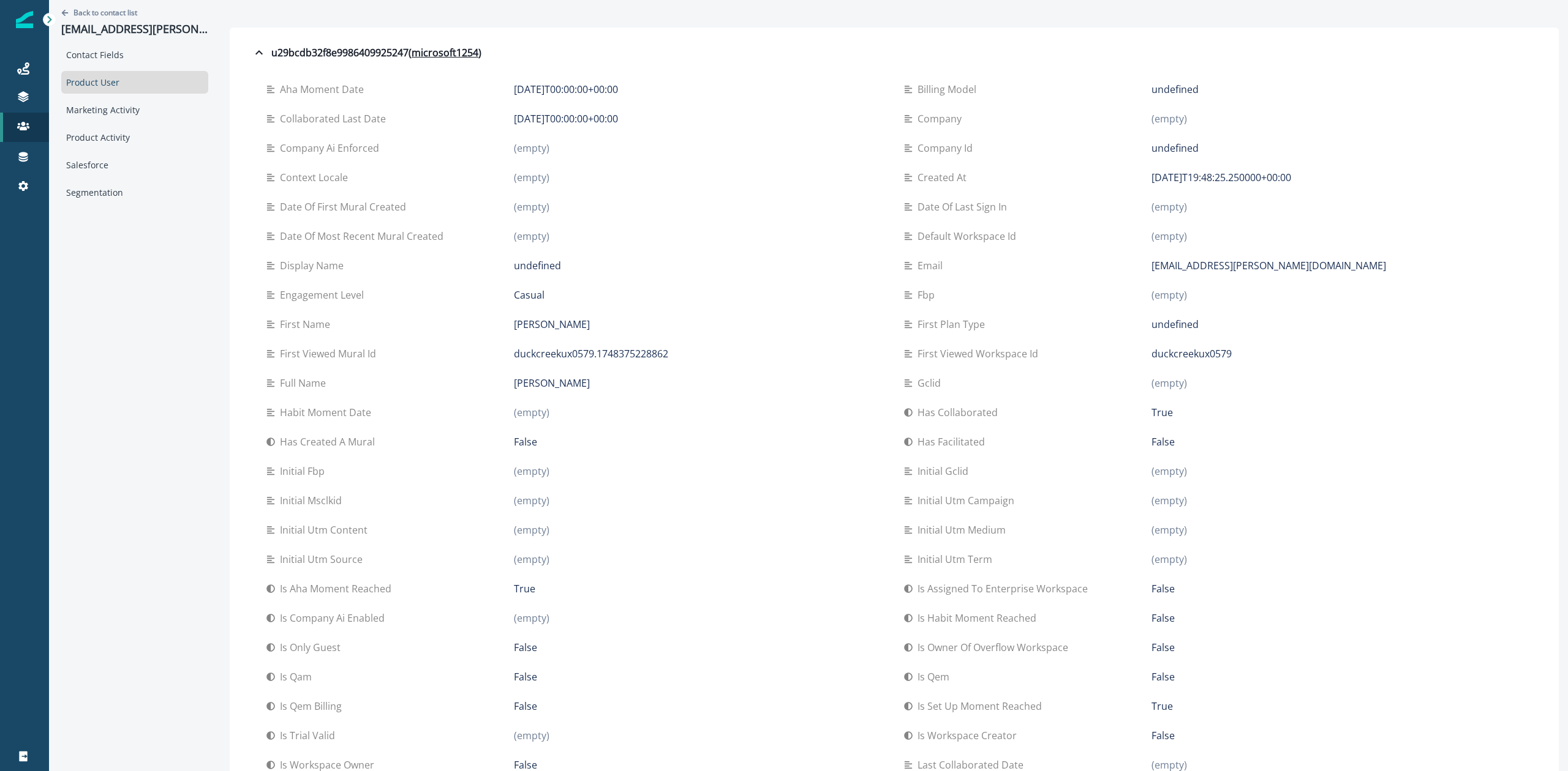
click at [1135, 321] on div "First plan type" at bounding box center [1028, 324] width 247 height 15
click at [674, 499] on div "(empty)" at bounding box center [700, 501] width 371 height 15
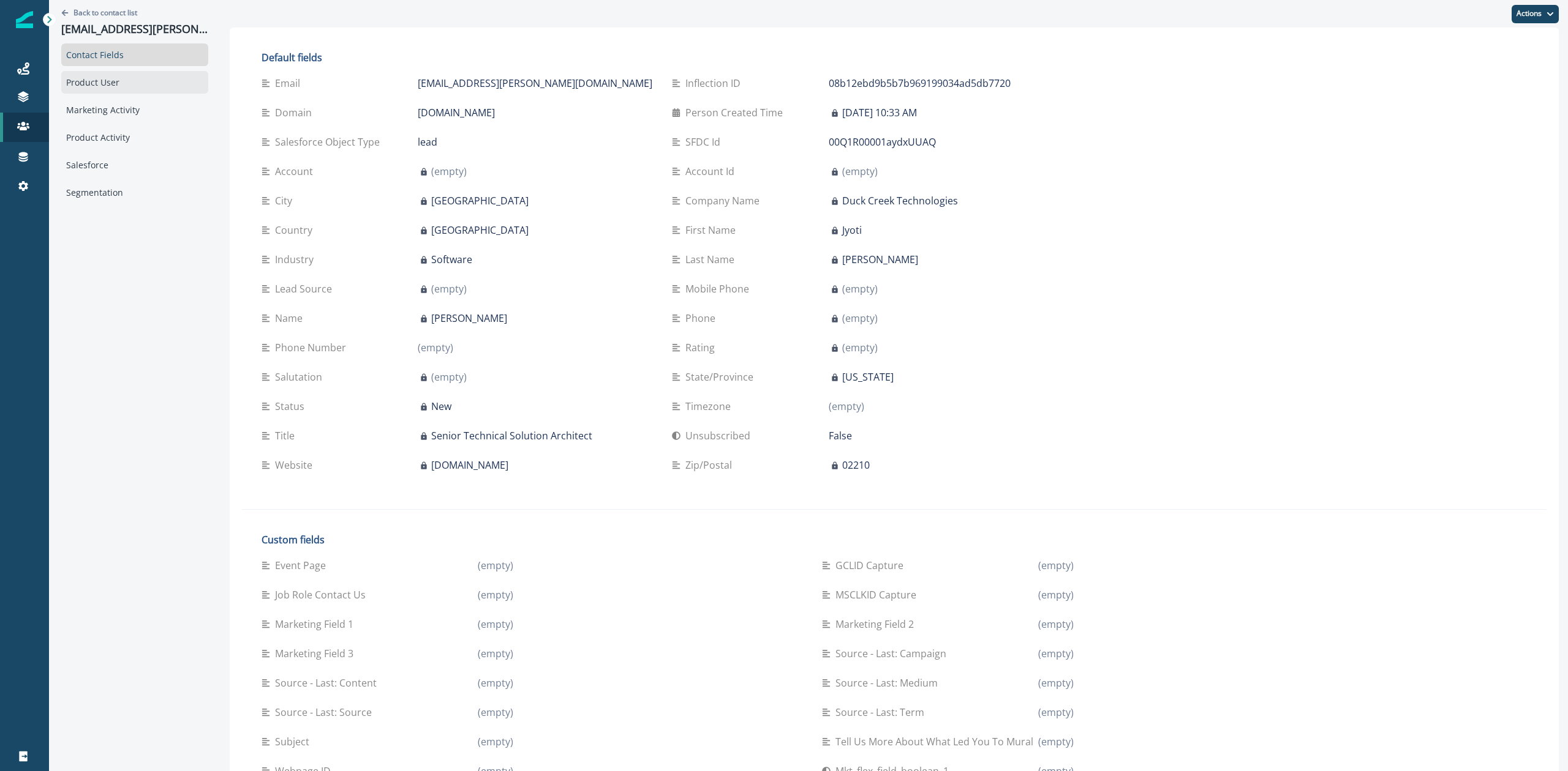
click at [106, 87] on div "Product User" at bounding box center [135, 82] width 147 height 22
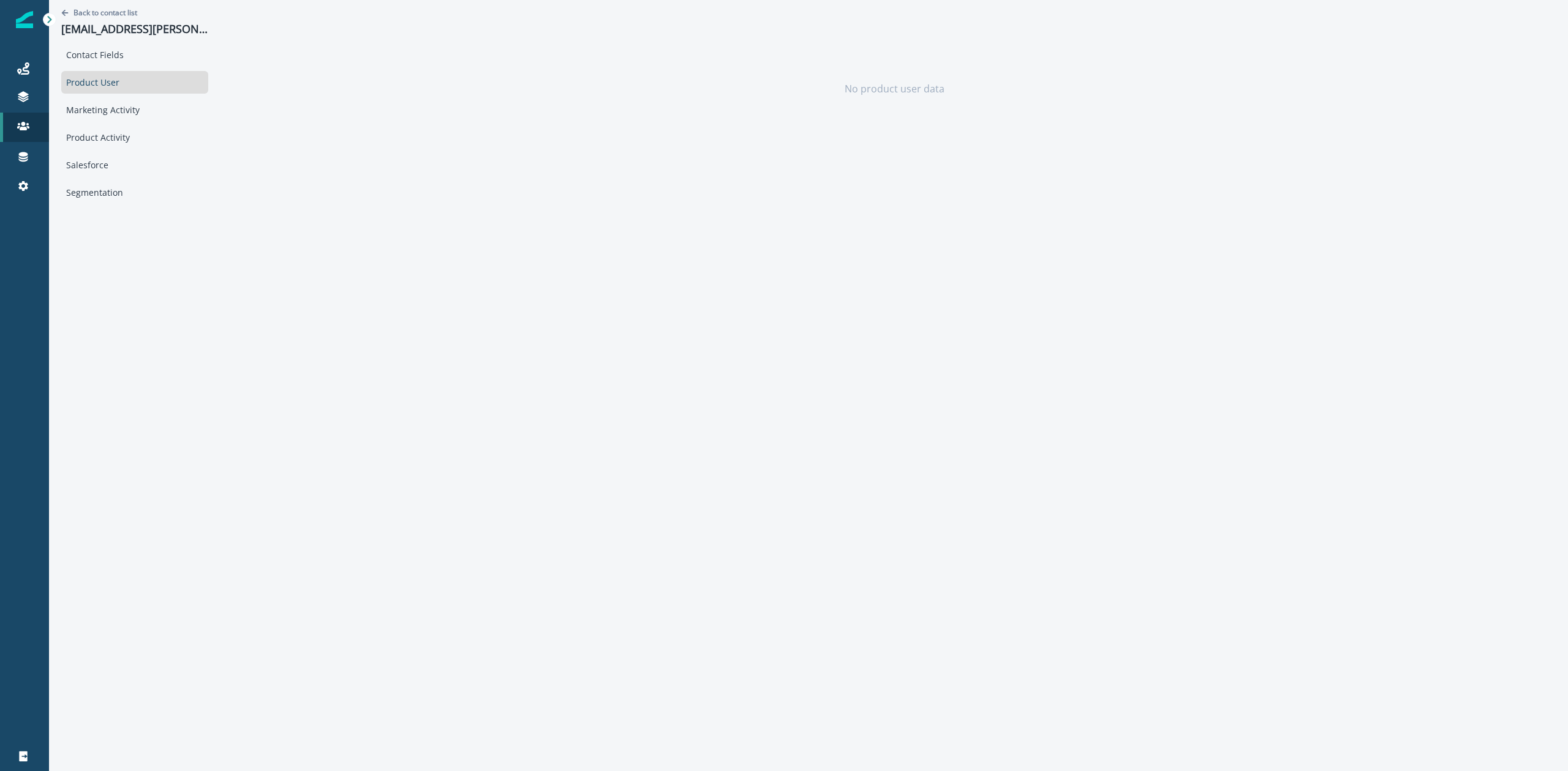
click at [104, 83] on div "Product User" at bounding box center [135, 82] width 147 height 22
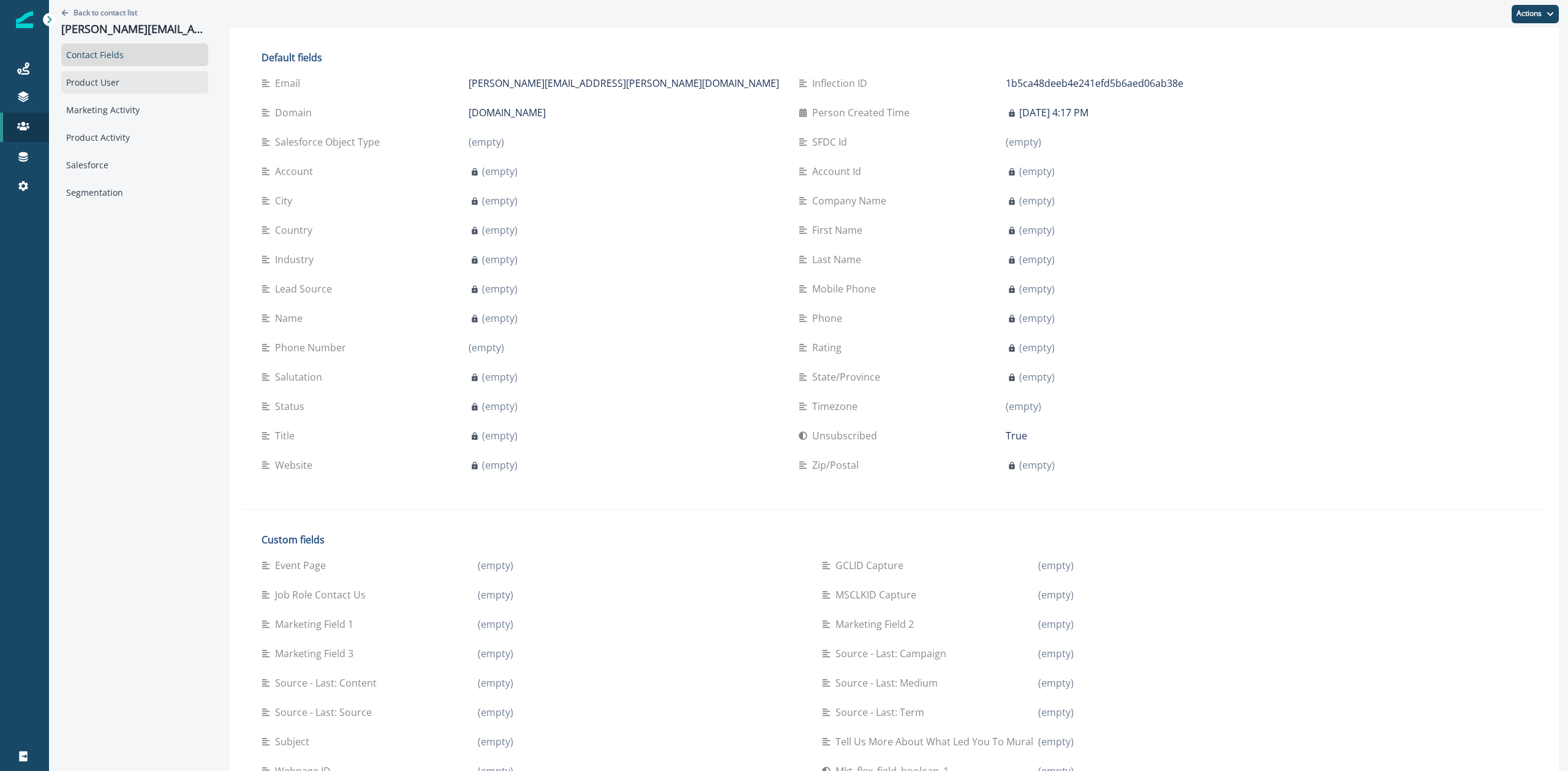
click at [104, 86] on div "Product User" at bounding box center [135, 82] width 147 height 22
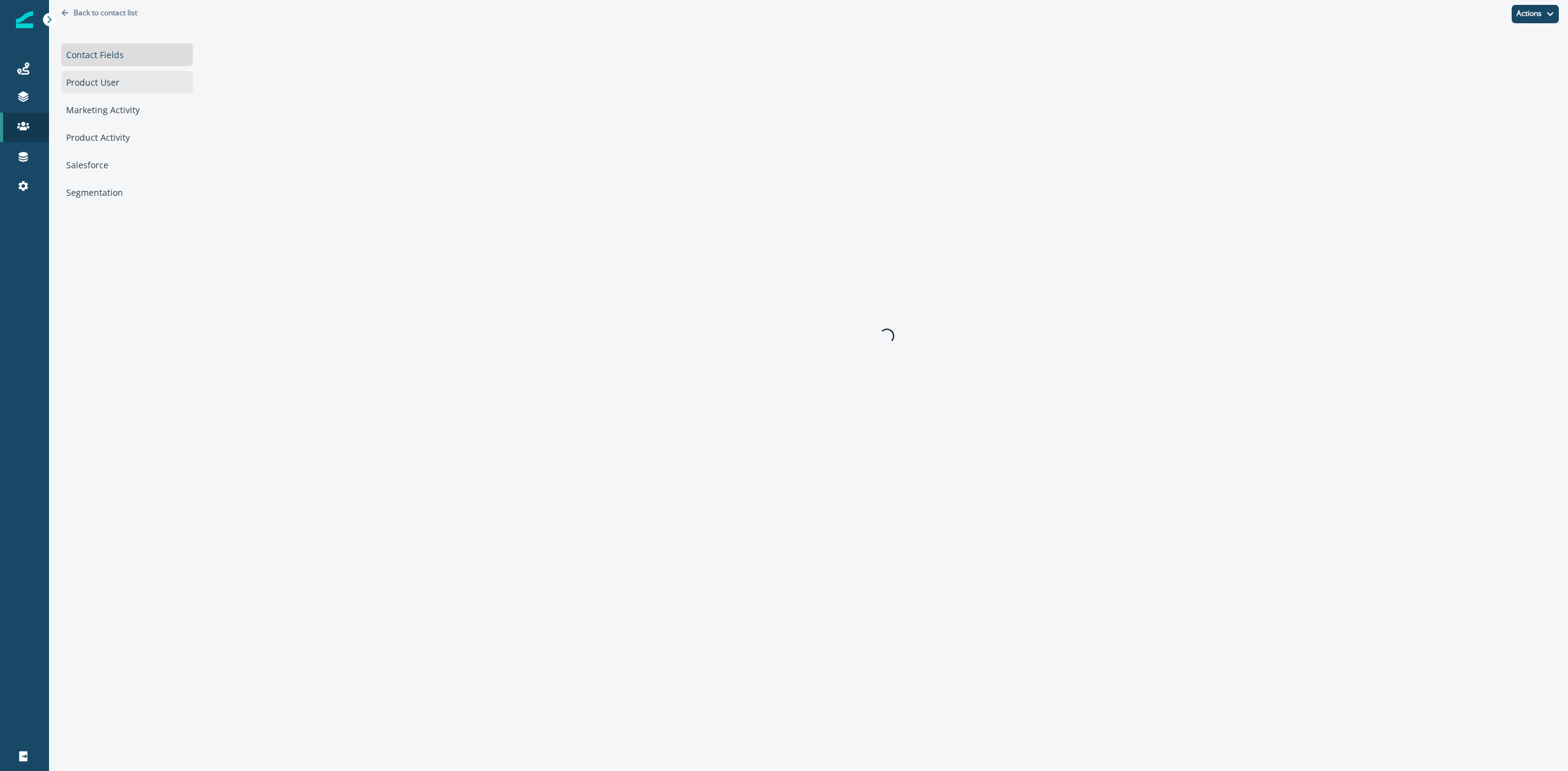
click at [108, 86] on div "Product User" at bounding box center [127, 82] width 132 height 22
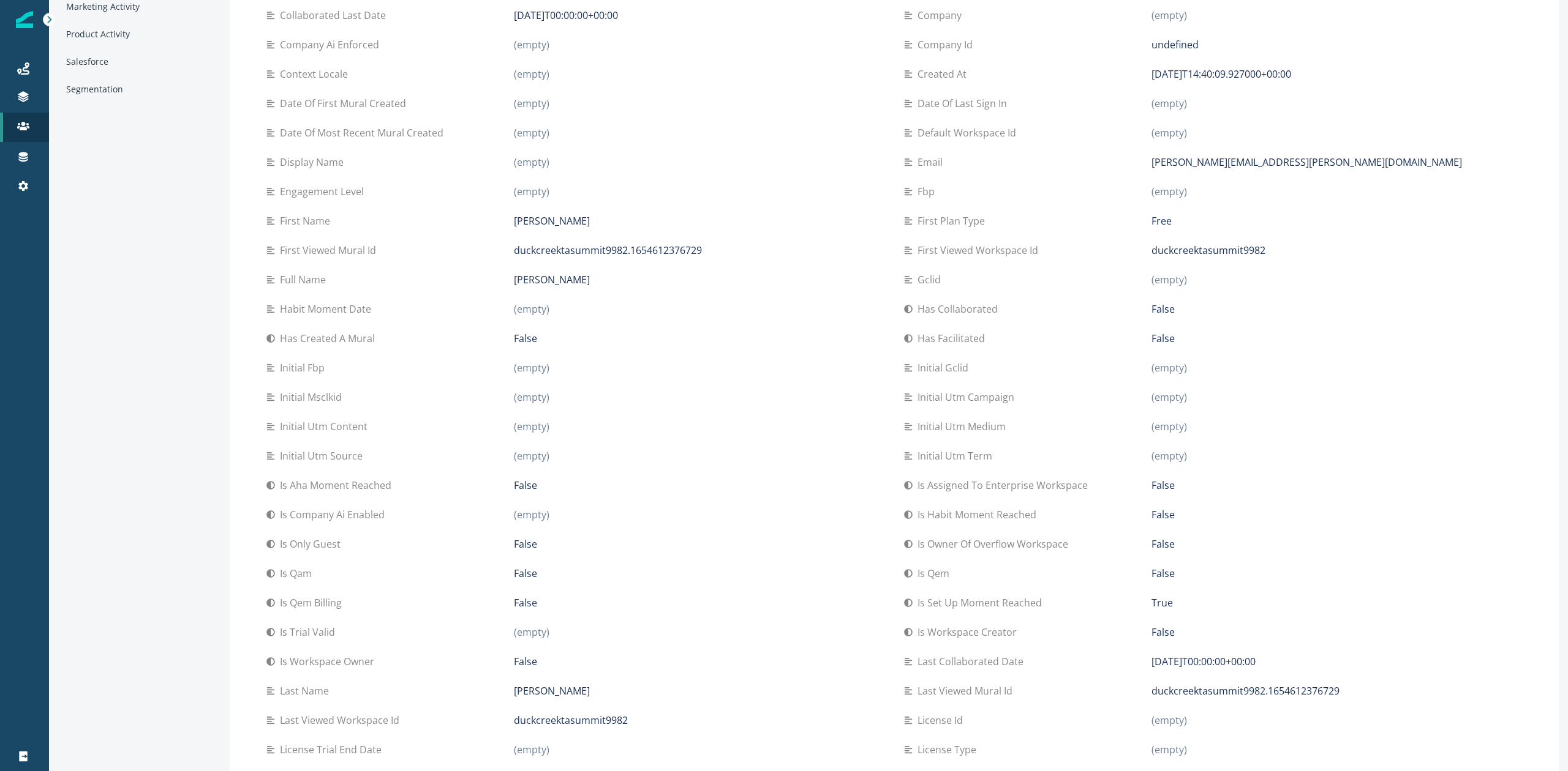
scroll to position [55, 0]
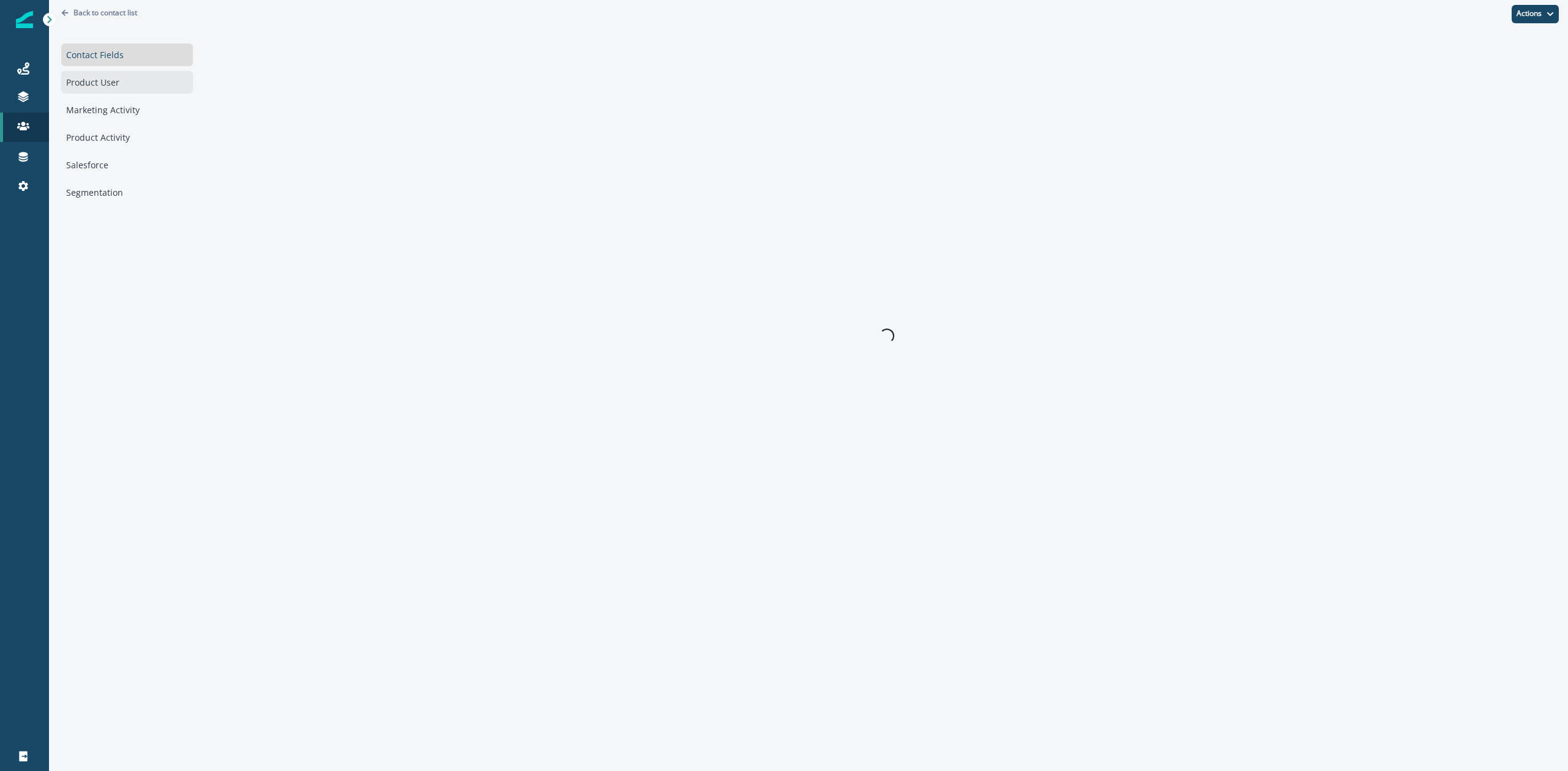
click at [102, 80] on div "Product User" at bounding box center [127, 82] width 132 height 22
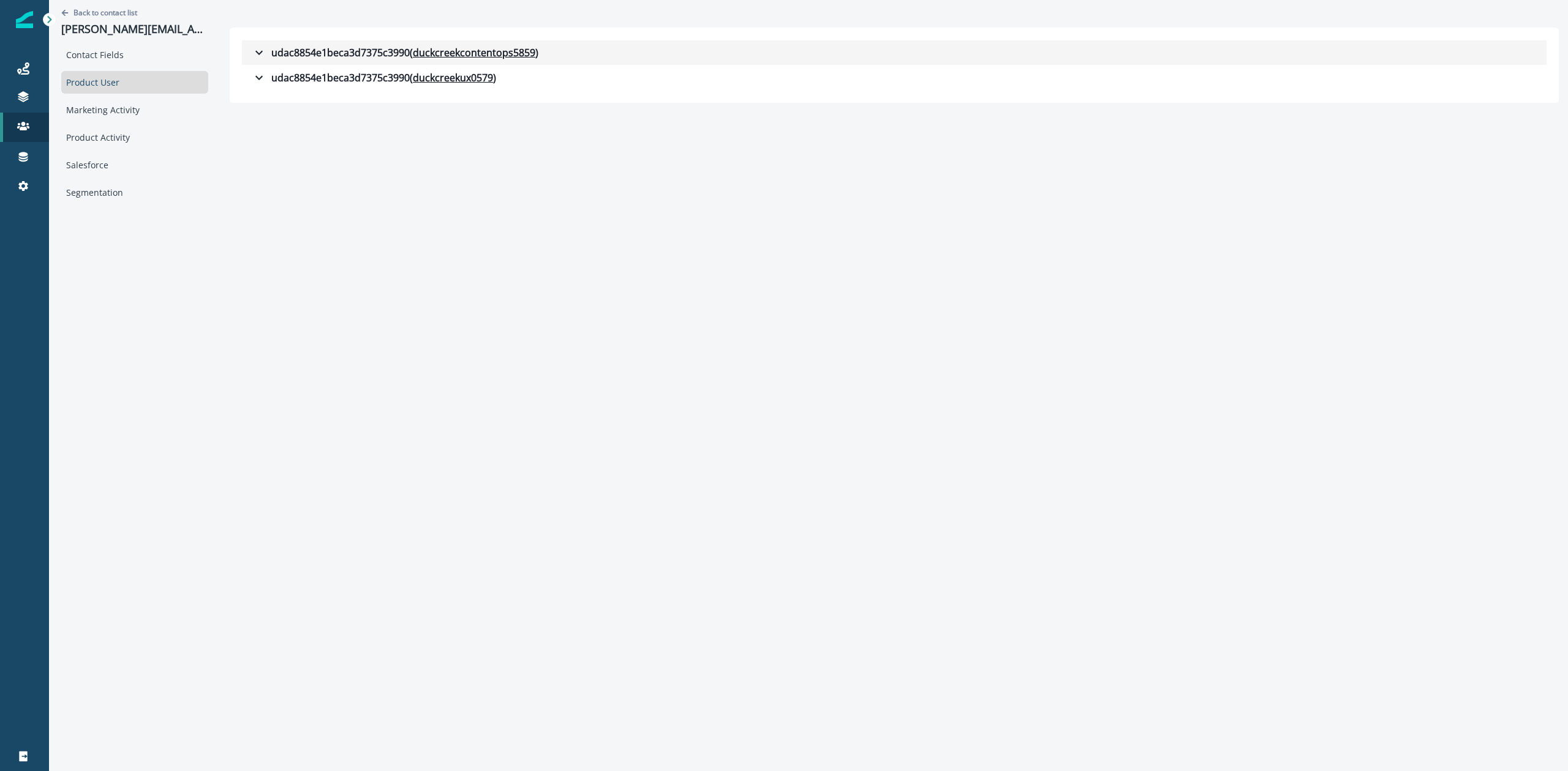
click at [260, 50] on icon "button" at bounding box center [259, 53] width 15 height 15
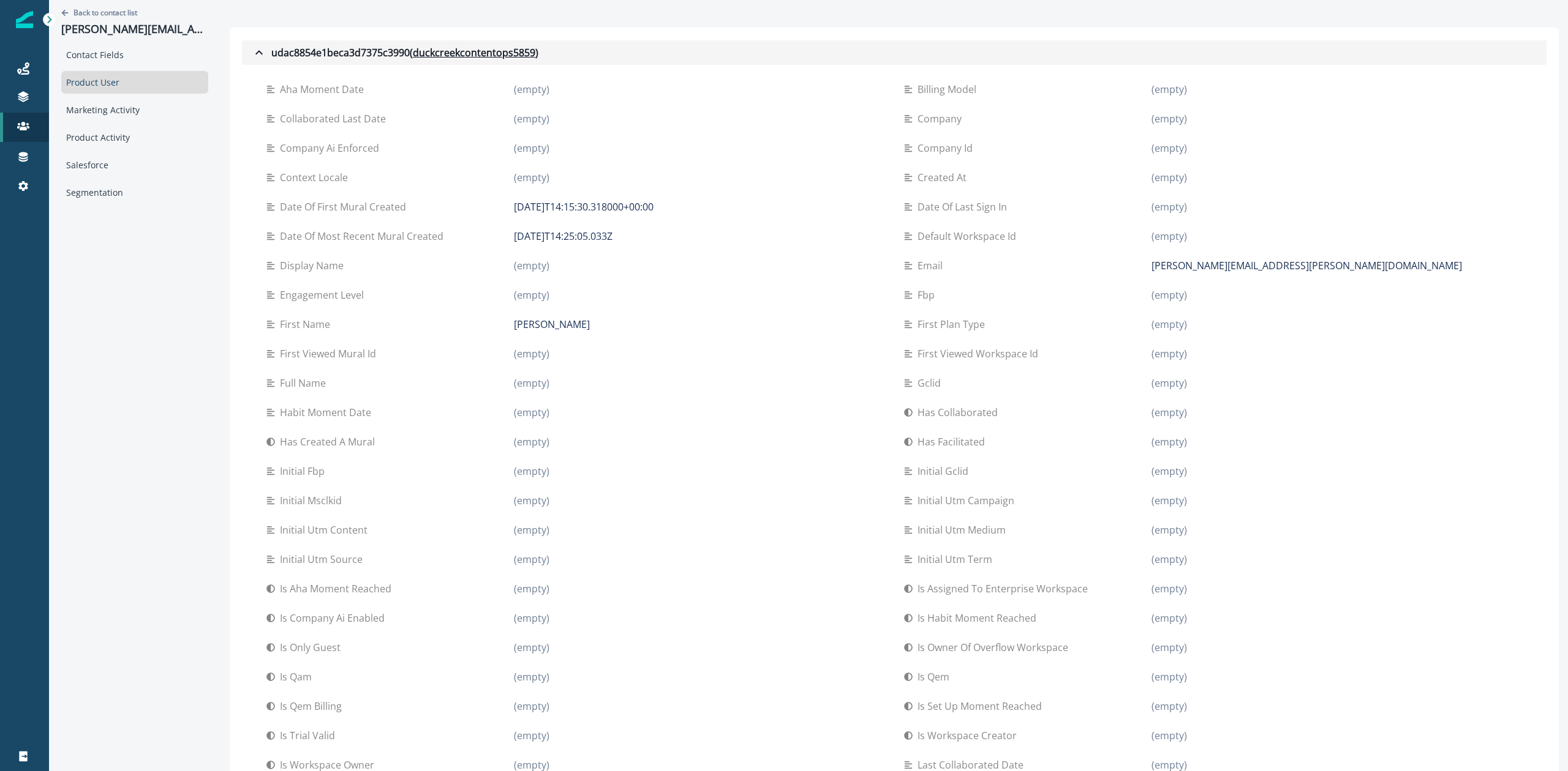
click at [258, 47] on icon "button" at bounding box center [259, 53] width 15 height 15
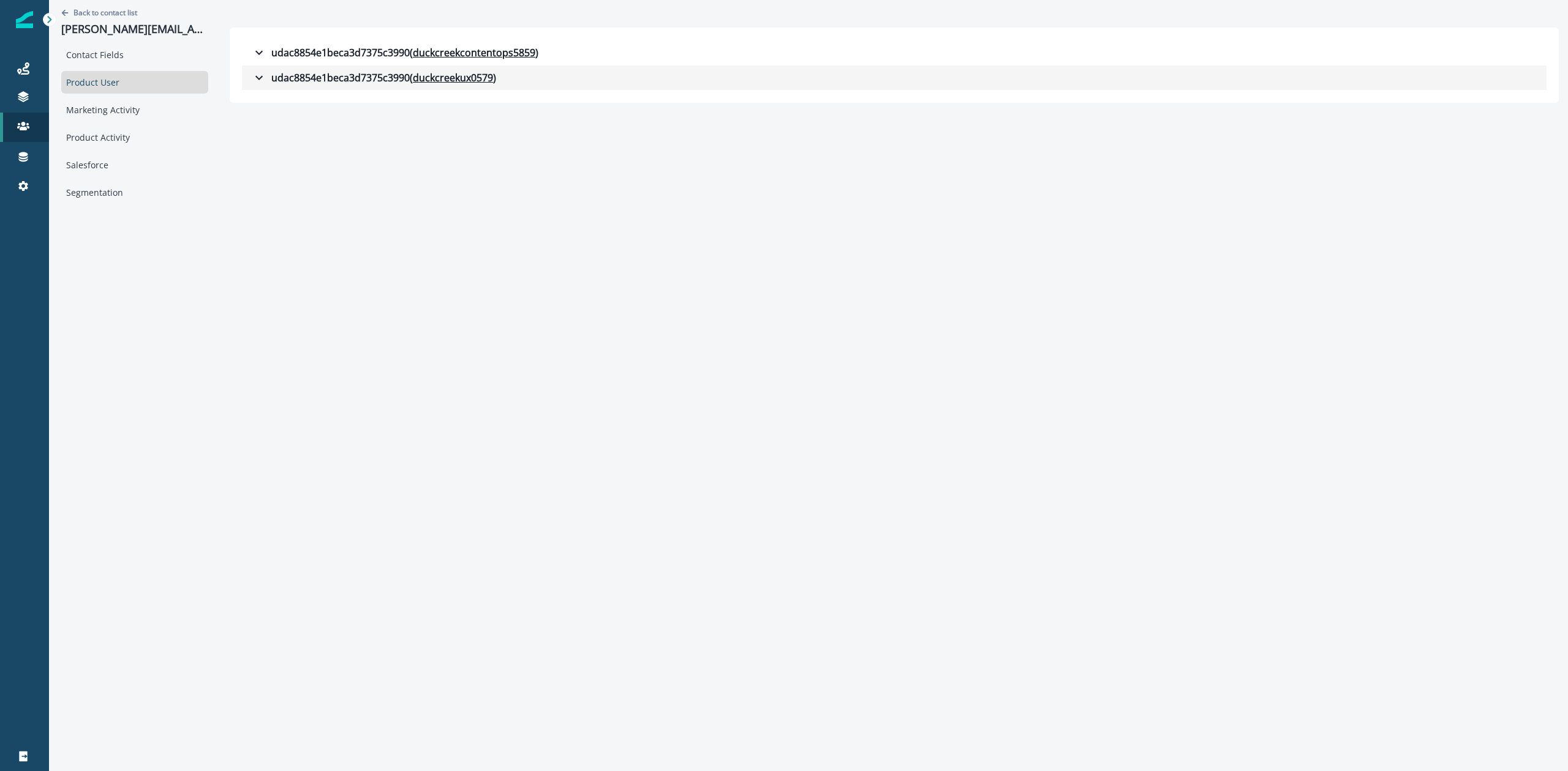
click at [260, 80] on icon "button" at bounding box center [259, 78] width 7 height 4
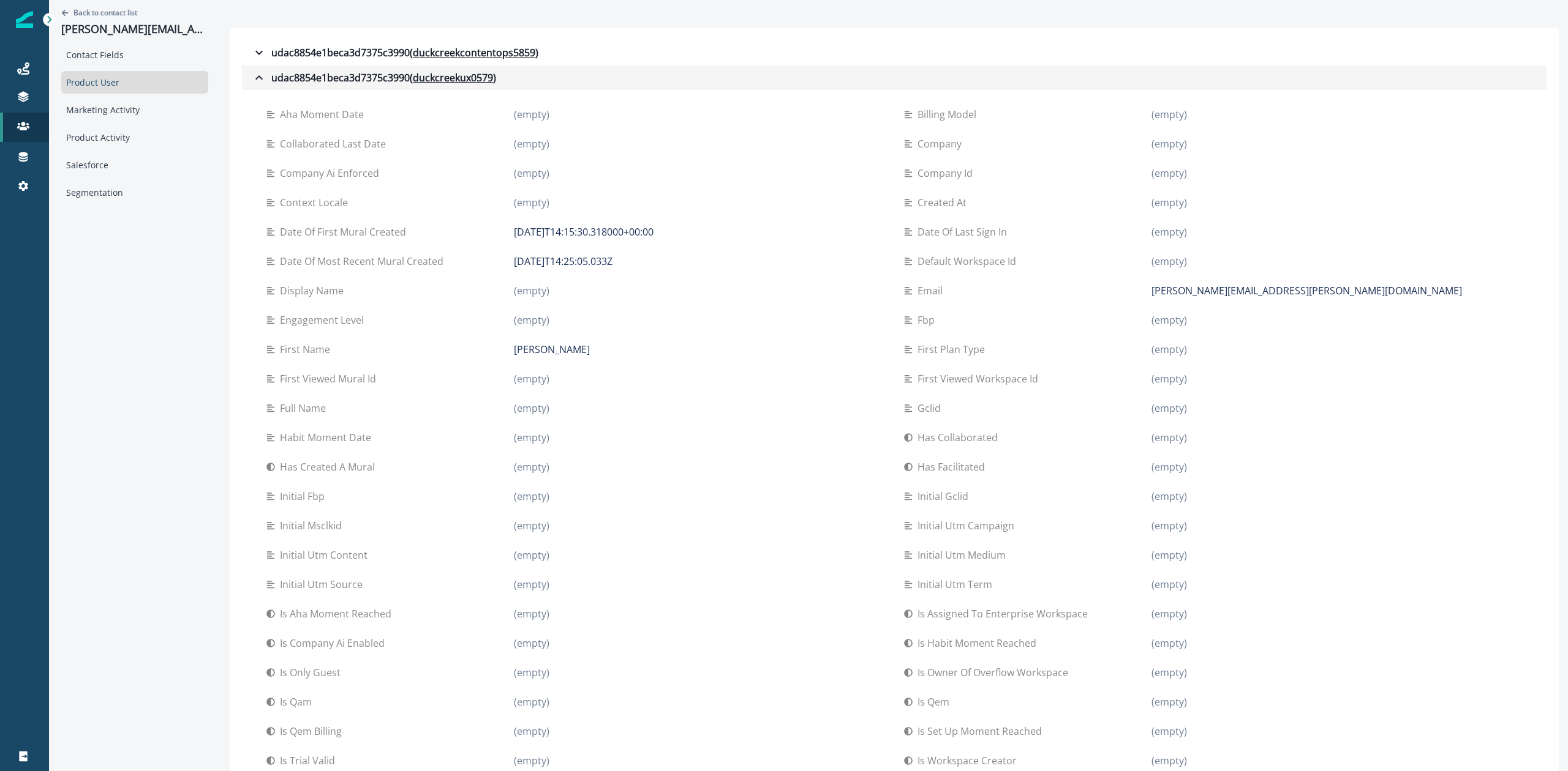
click at [261, 77] on icon "button" at bounding box center [259, 78] width 15 height 15
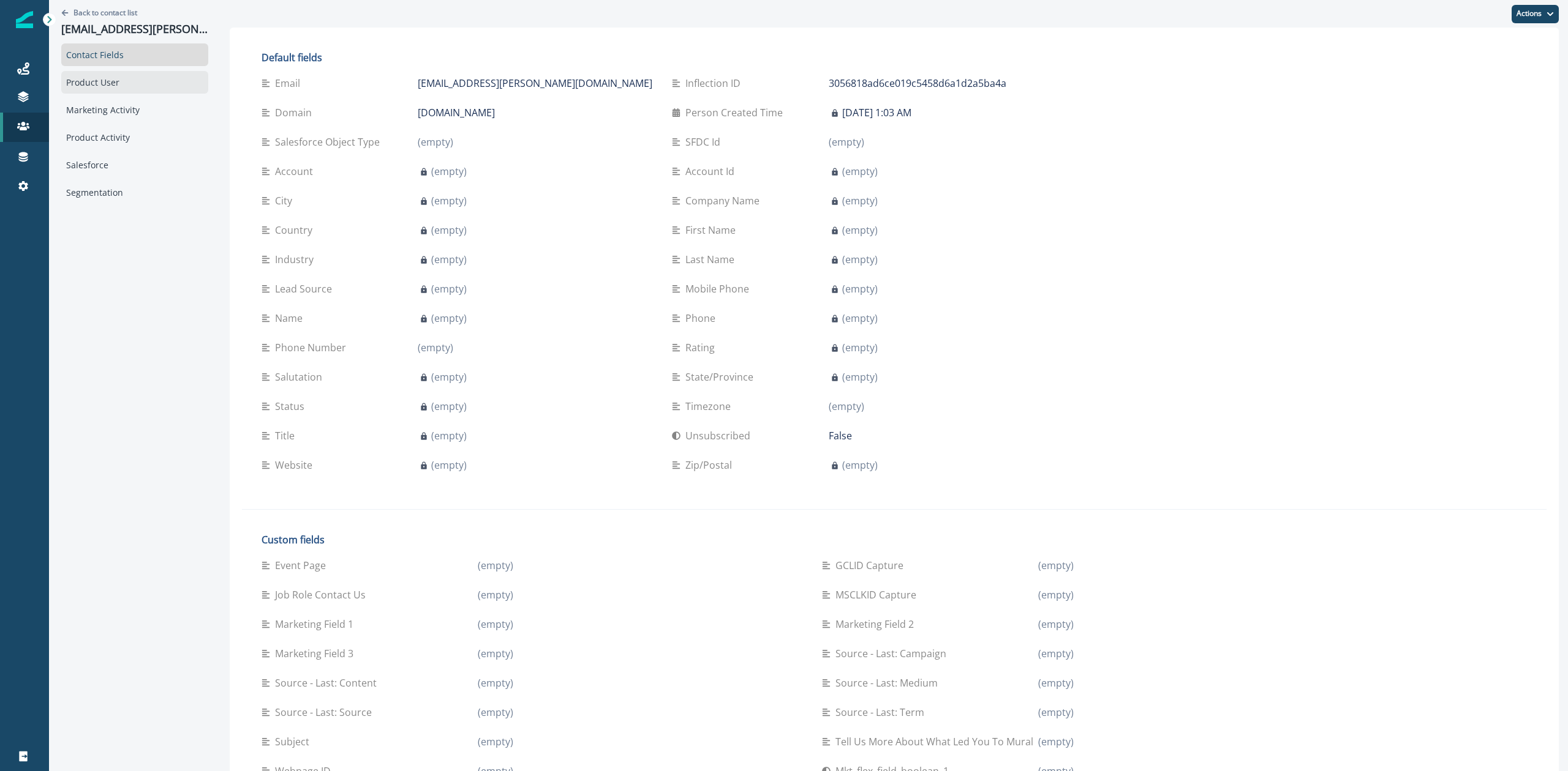
click at [112, 86] on div "Product User" at bounding box center [135, 82] width 147 height 22
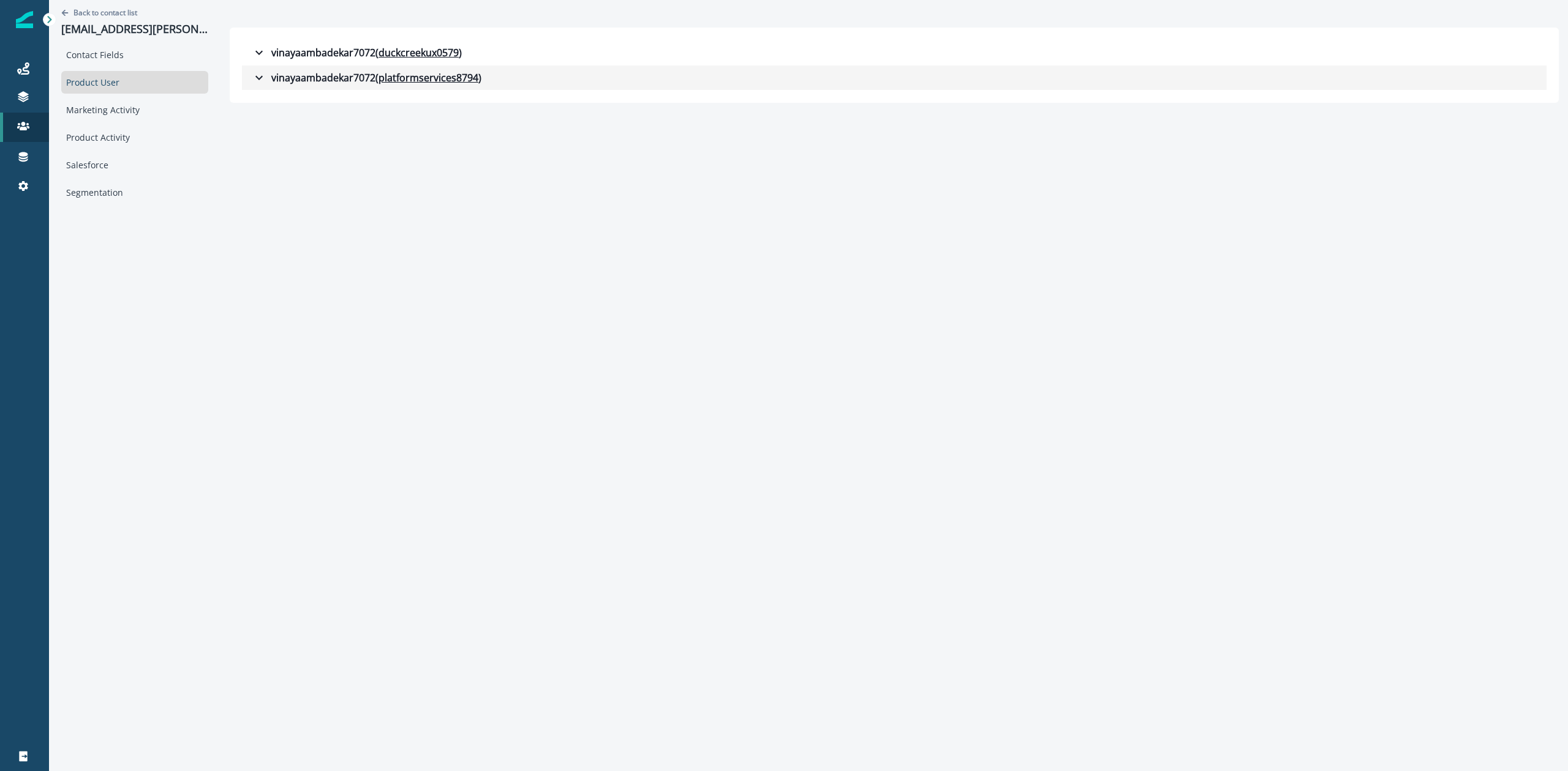
click at [273, 77] on div "vinayaambadekar7072 ( platformservices8794 )" at bounding box center [366, 78] width 230 height 15
